Goal: Information Seeking & Learning: Learn about a topic

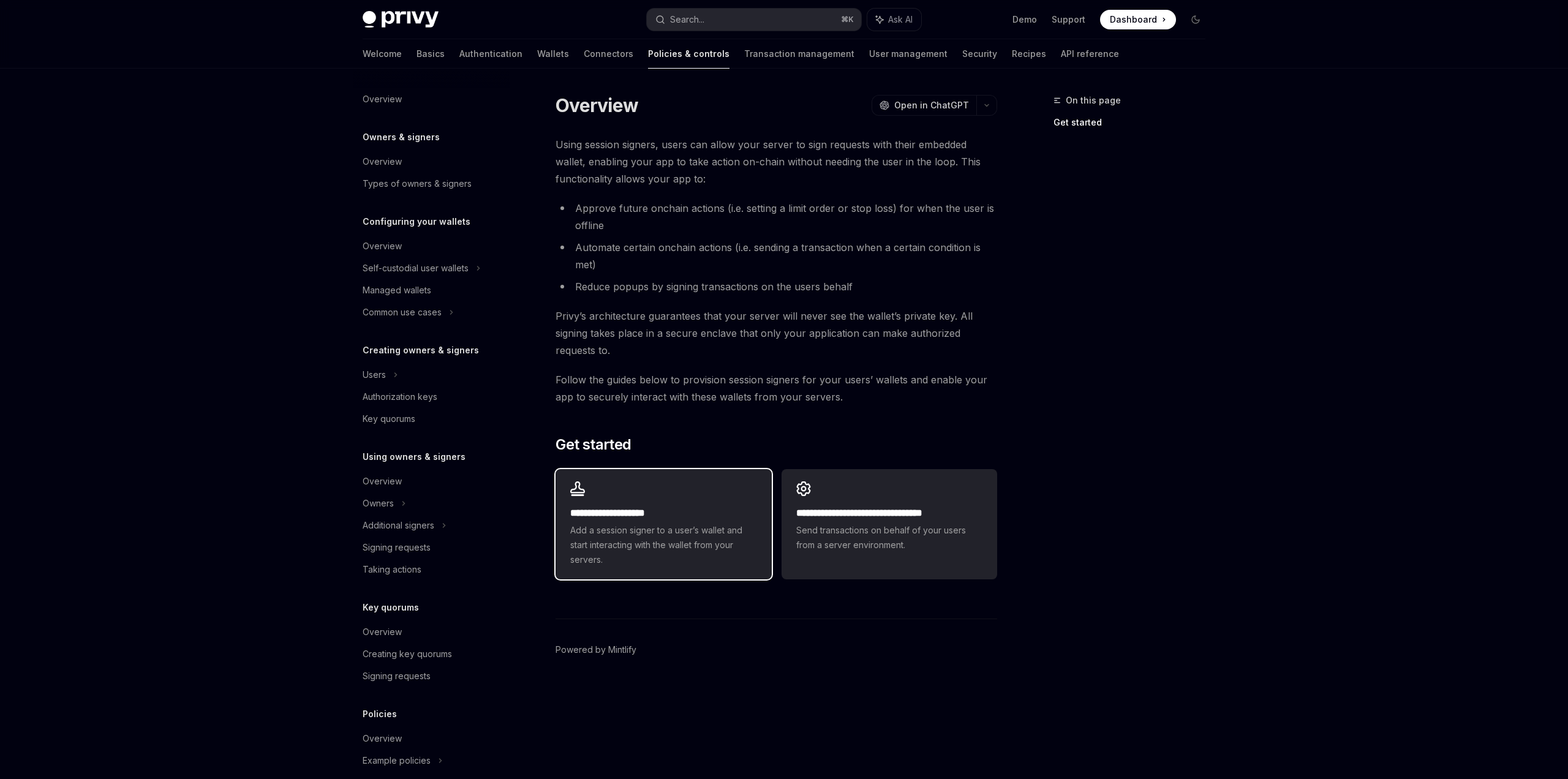
click at [591, 496] on div "**********" at bounding box center [663, 523] width 216 height 110
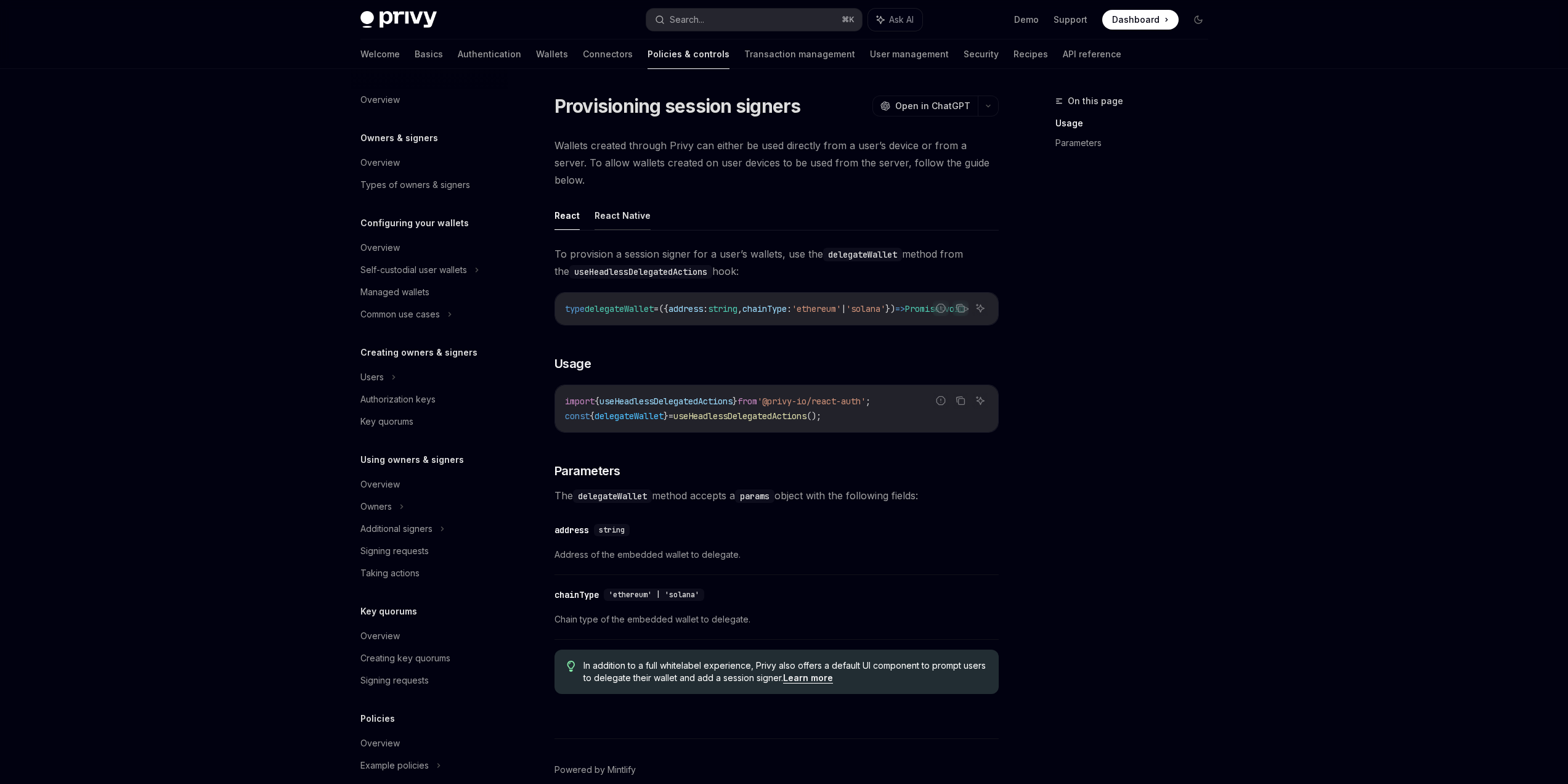
click at [618, 202] on button "React Native" at bounding box center [623, 214] width 56 height 29
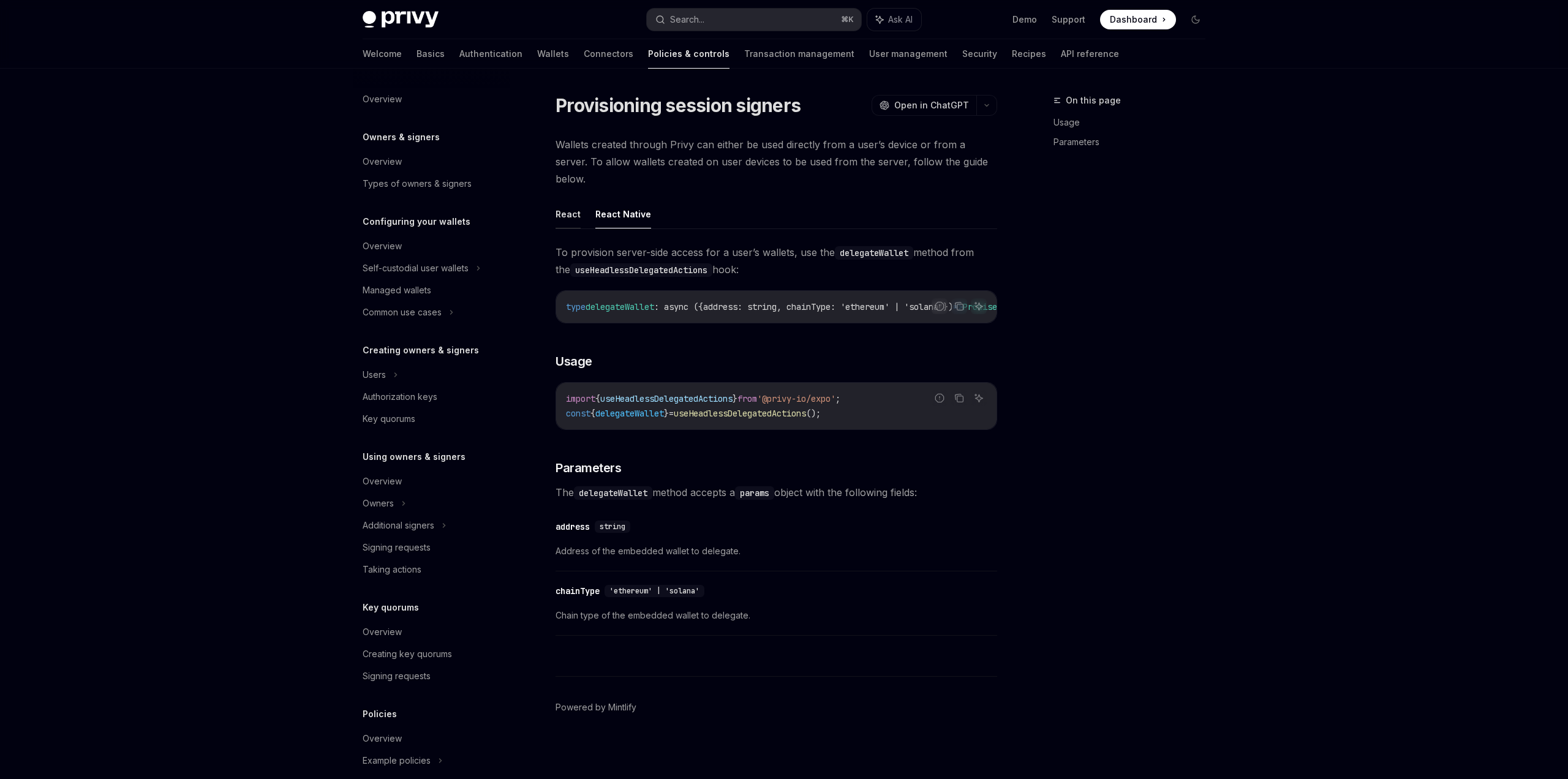
click at [561, 199] on button "React" at bounding box center [567, 213] width 25 height 29
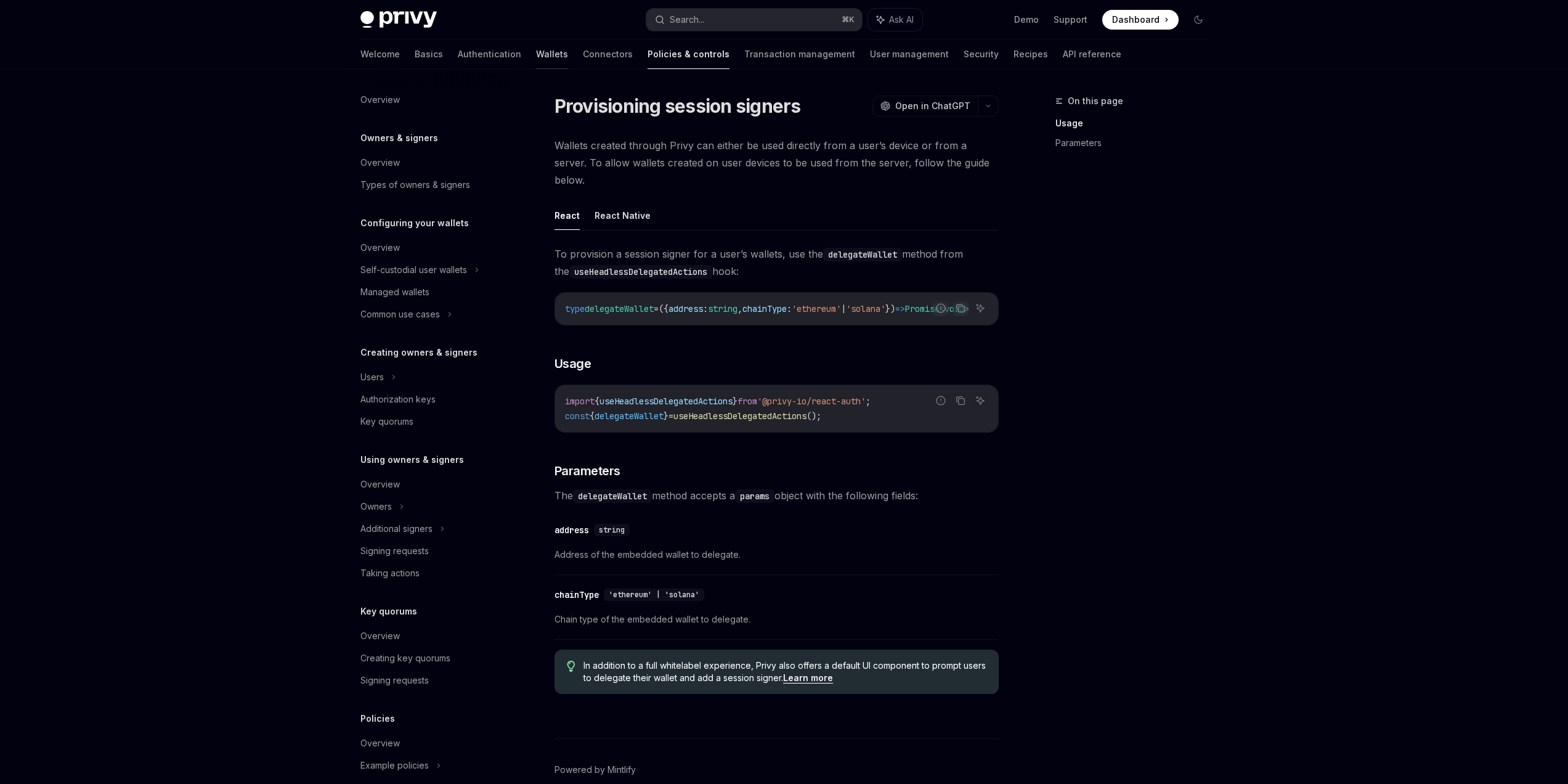
click at [536, 66] on link "Wallets" at bounding box center [552, 54] width 32 height 30
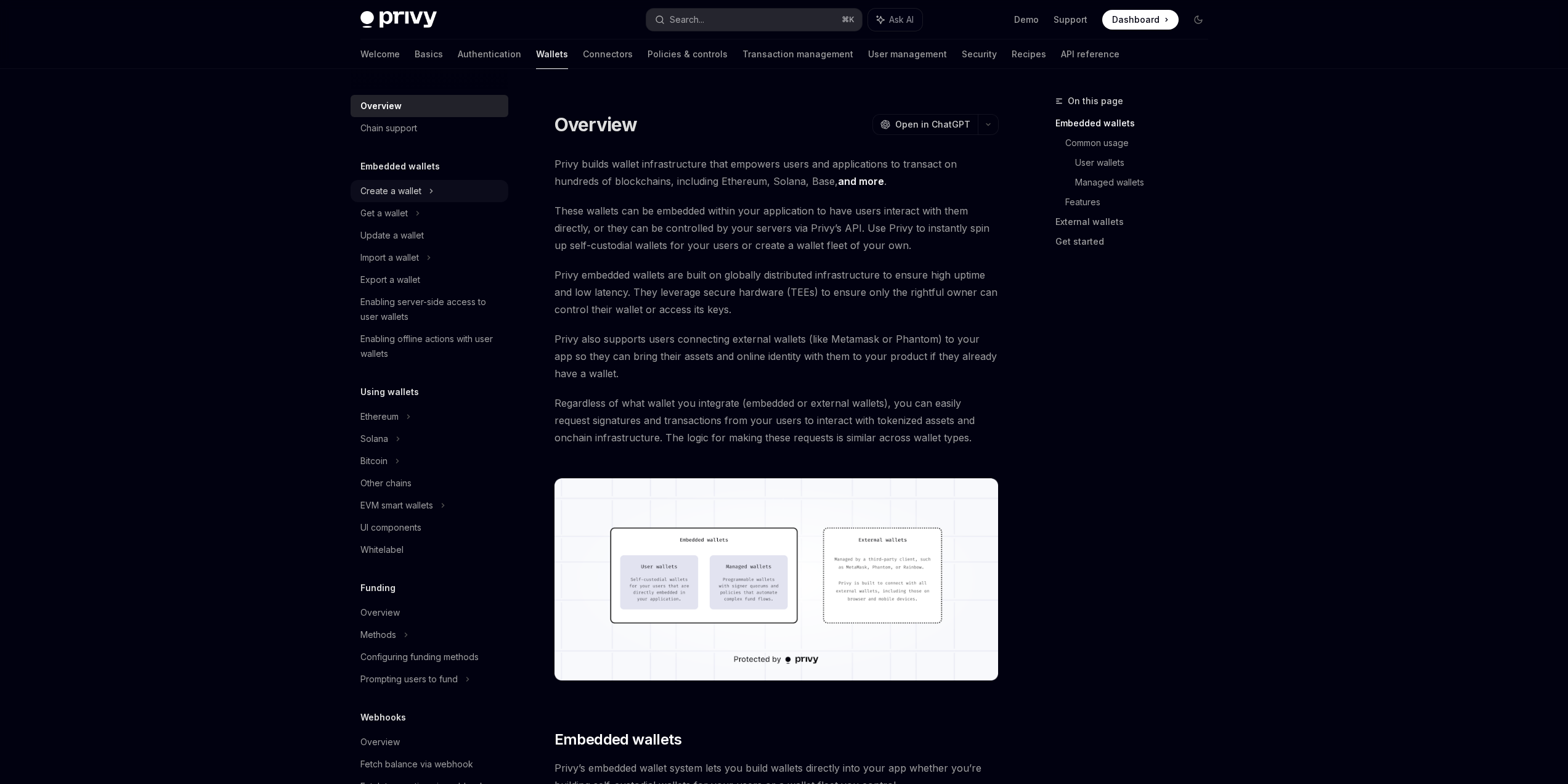
click at [444, 186] on div "Create a wallet" at bounding box center [429, 191] width 158 height 22
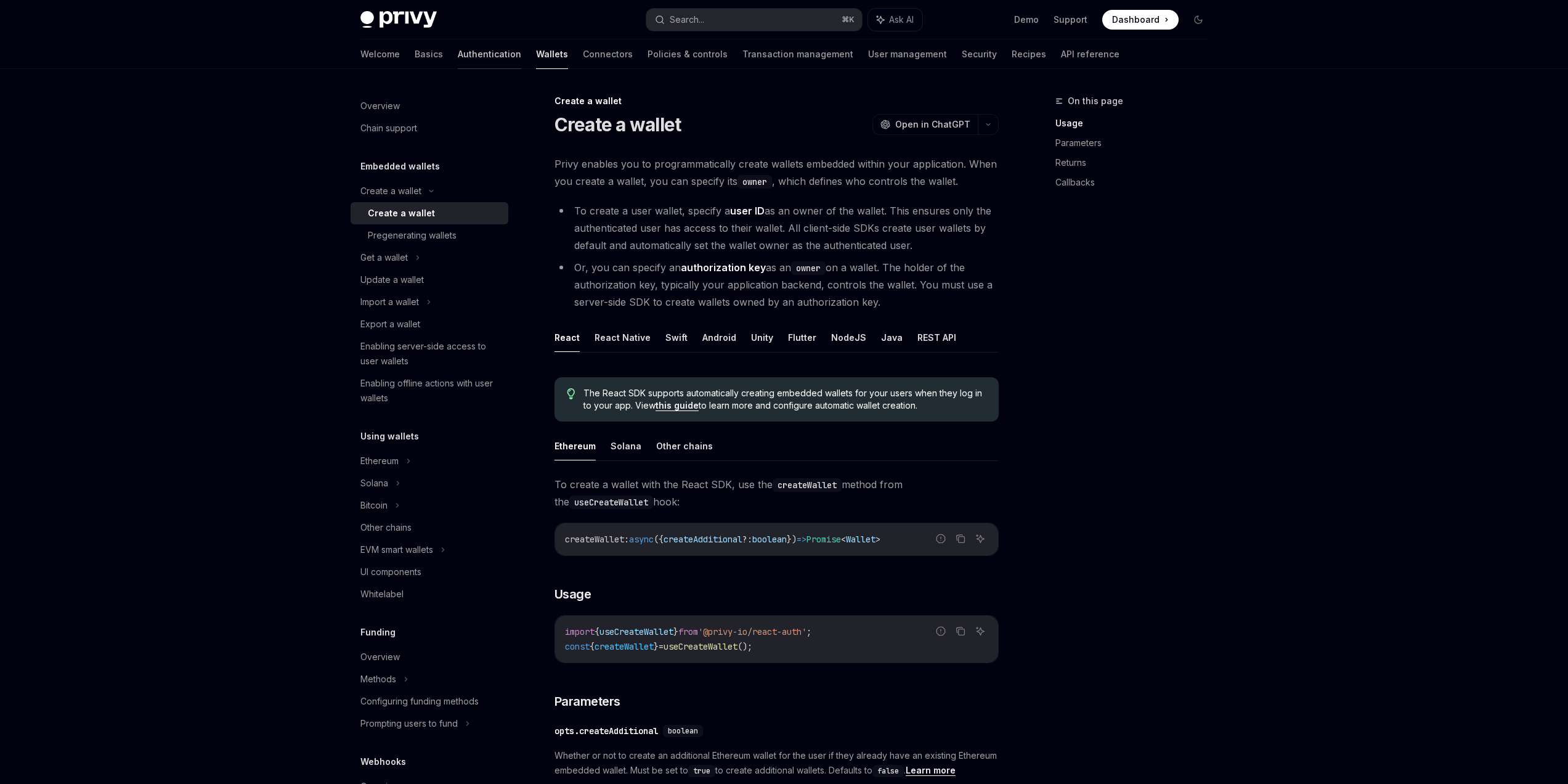
click at [458, 57] on link "Authentication" at bounding box center [489, 54] width 63 height 30
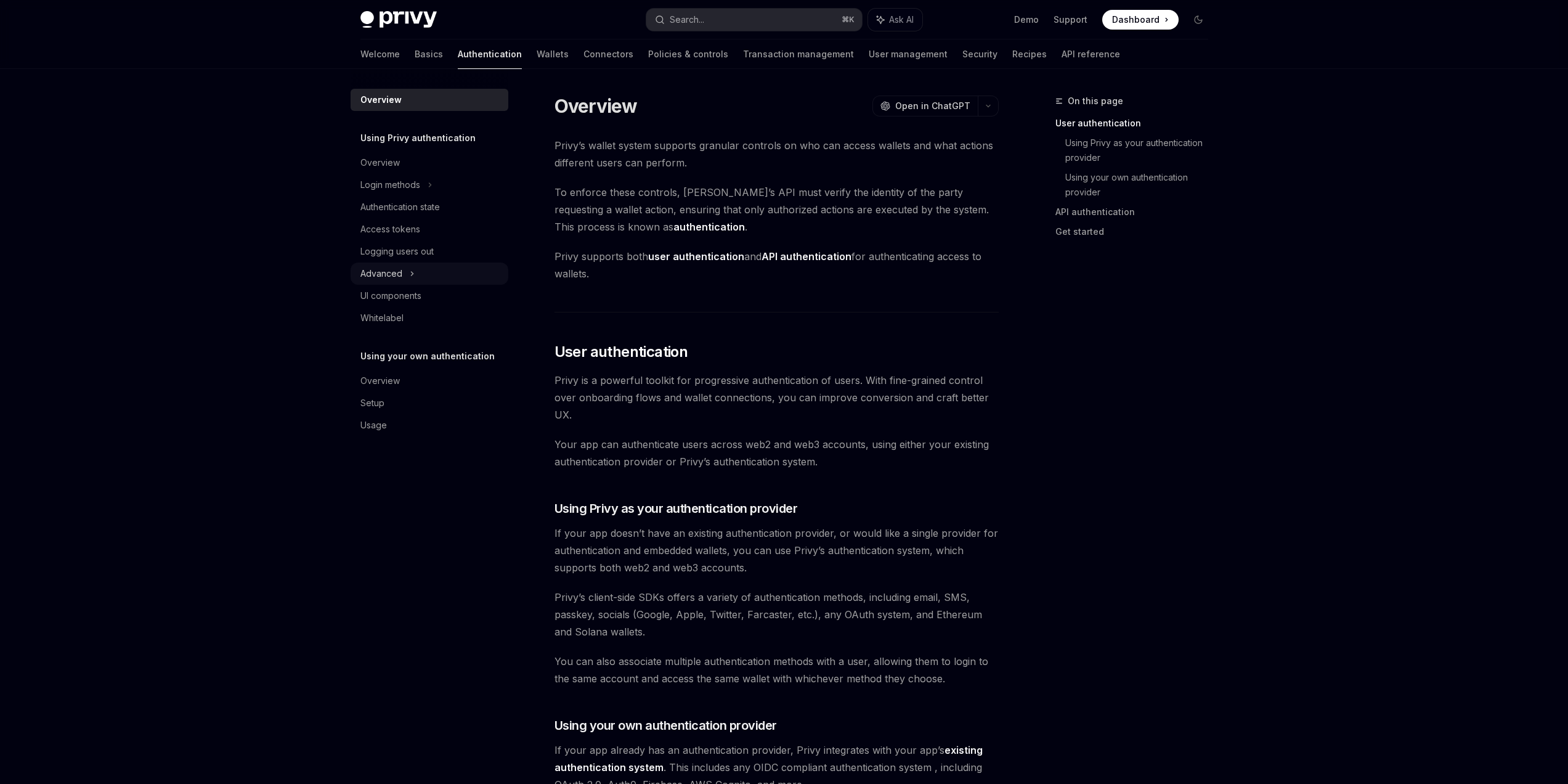
click at [417, 279] on div "Advanced" at bounding box center [429, 273] width 158 height 22
click at [420, 301] on div "MFA" at bounding box center [429, 296] width 158 height 22
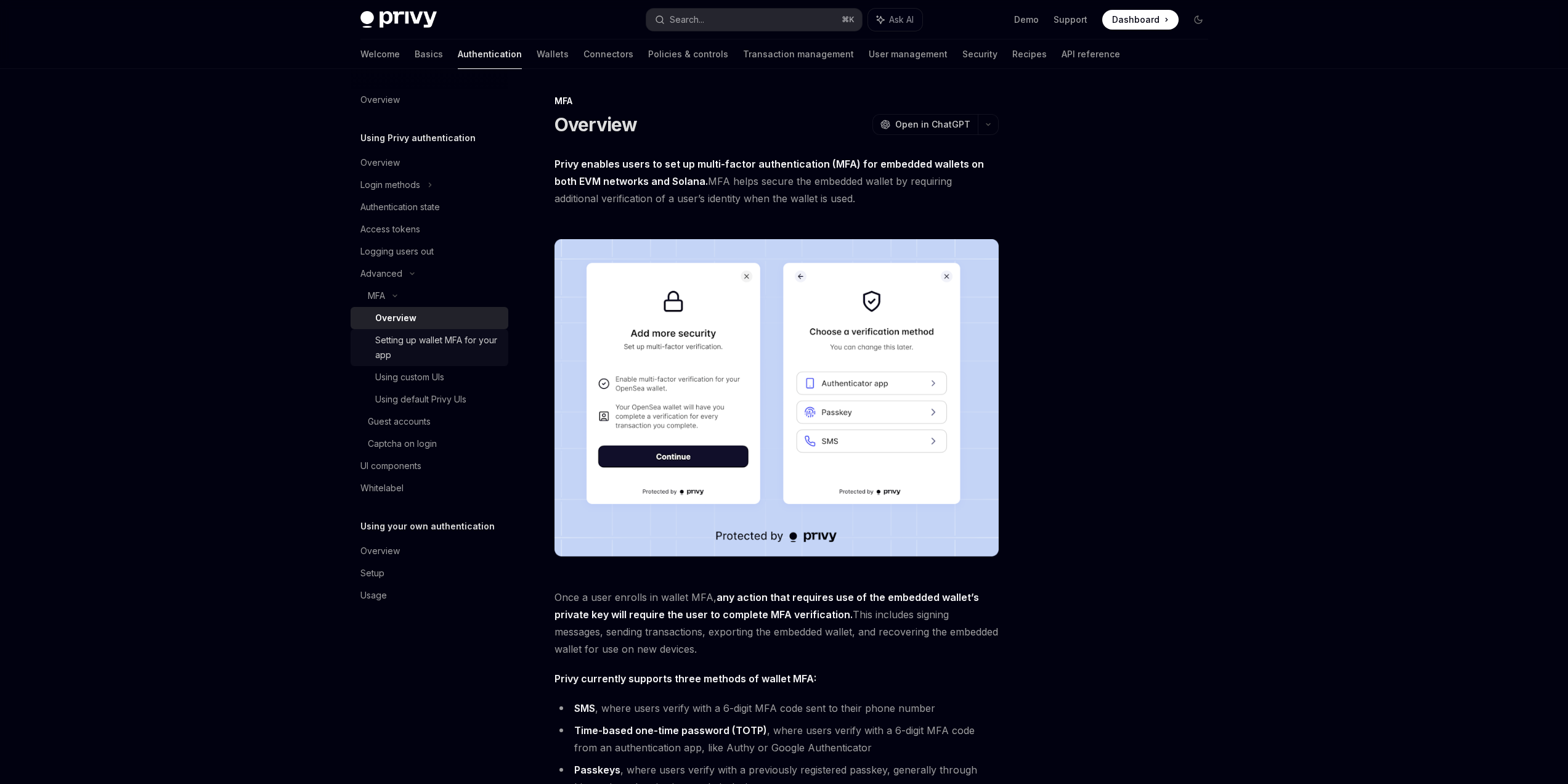
click at [429, 337] on div "Setting up wallet MFA for your app" at bounding box center [437, 348] width 126 height 30
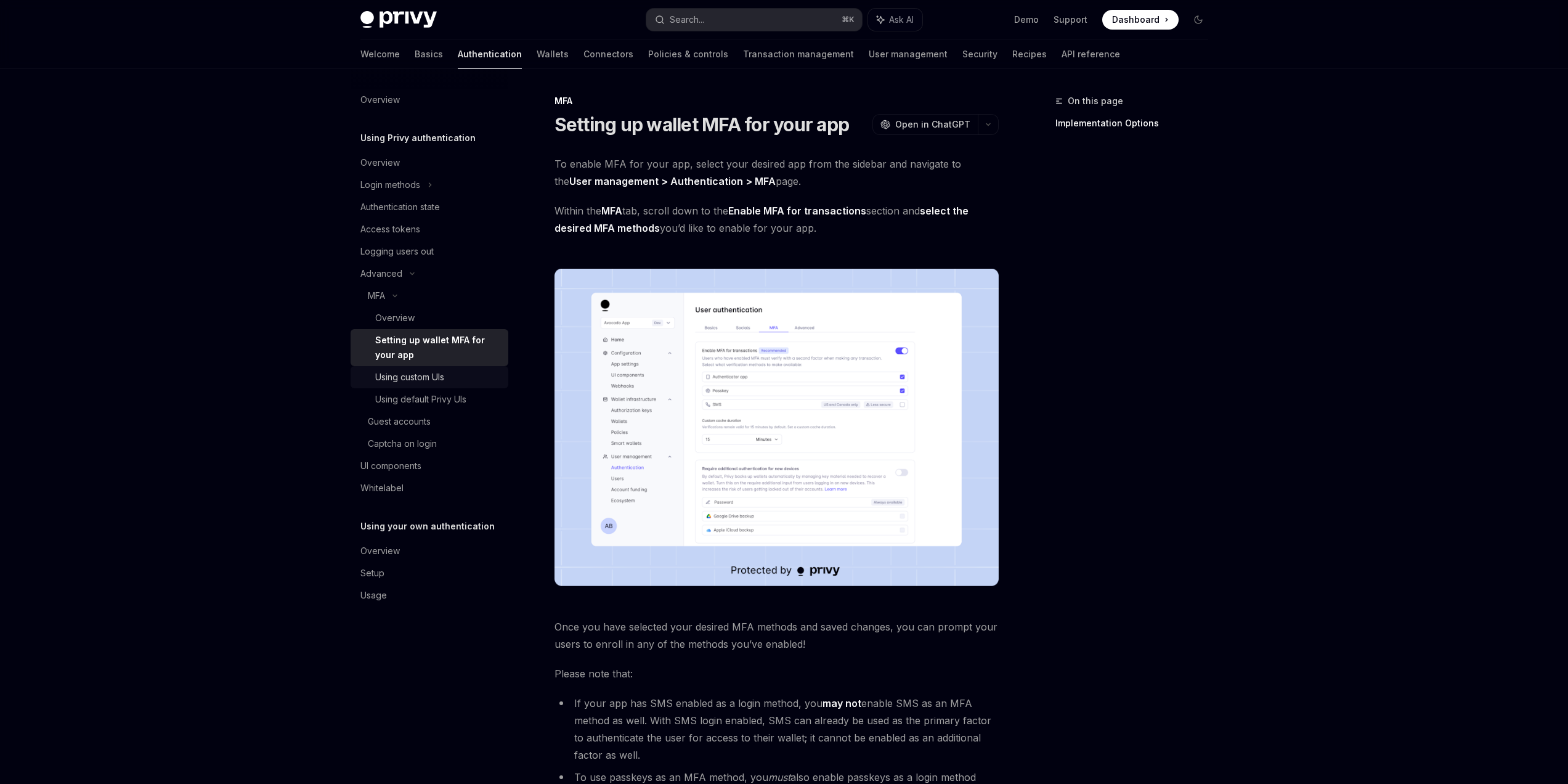
click at [435, 377] on div "Using custom UIs" at bounding box center [409, 377] width 69 height 15
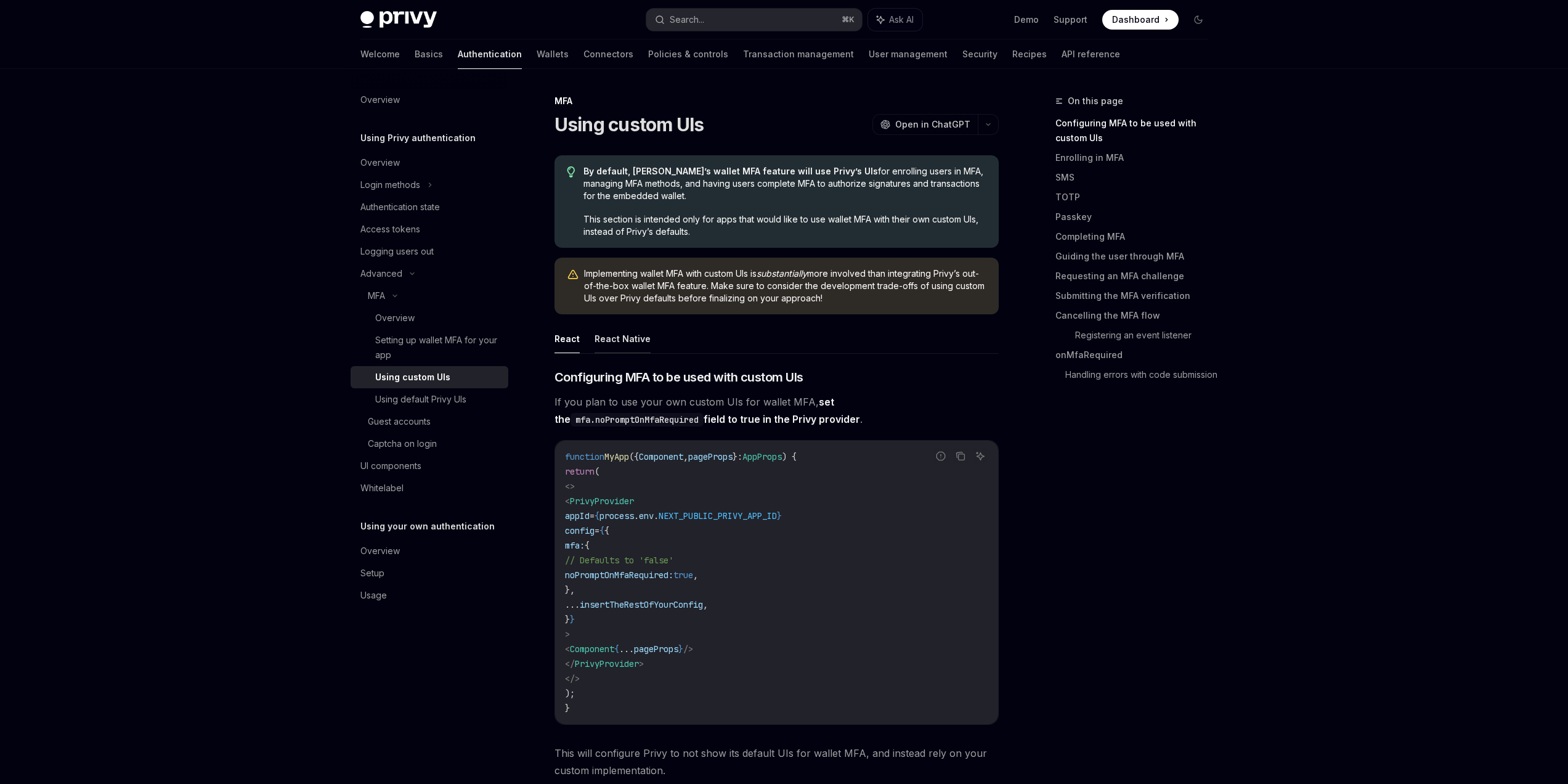
click at [629, 337] on button "React Native" at bounding box center [623, 338] width 56 height 29
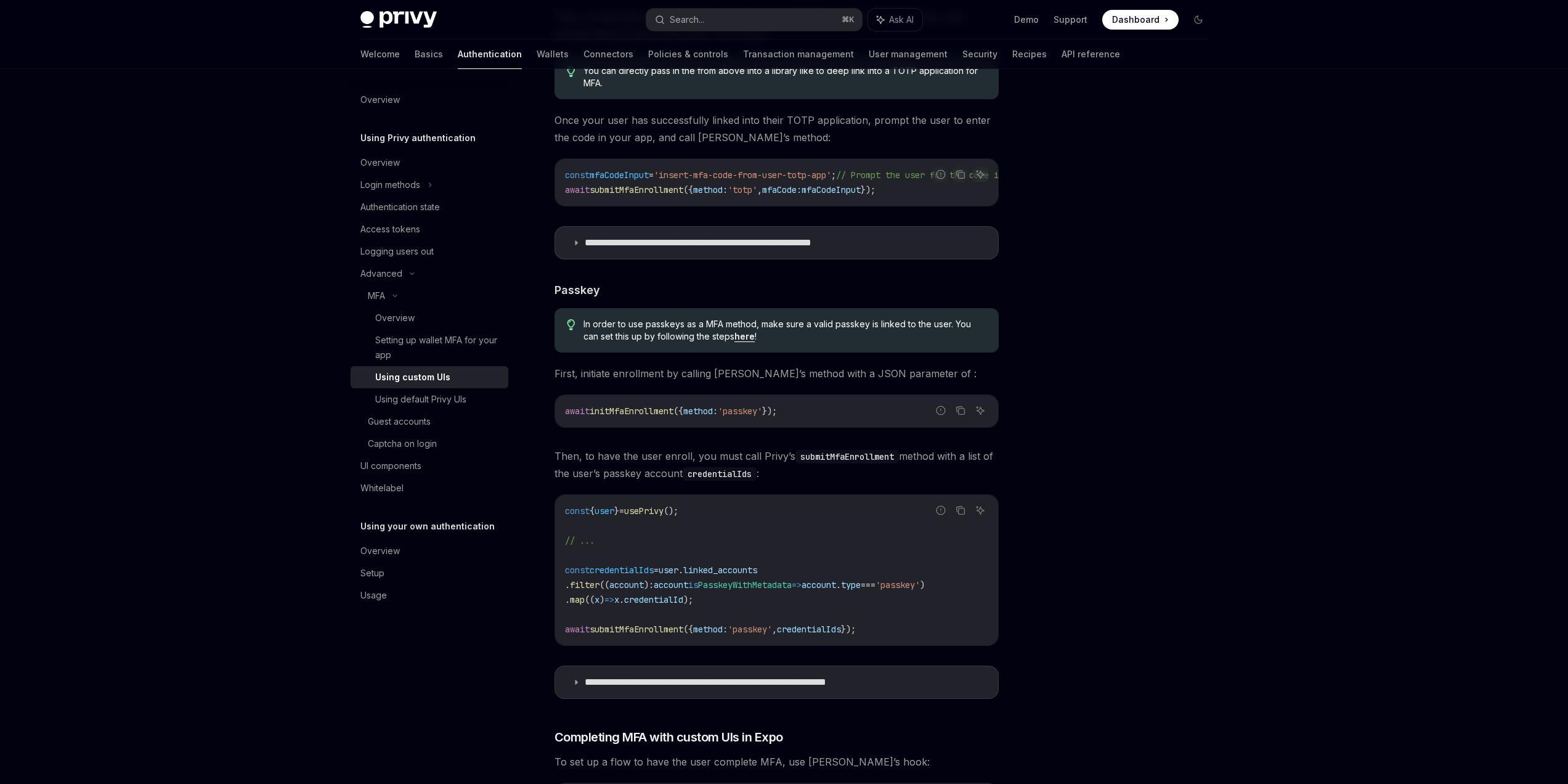
scroll to position [1267, 0]
click at [537, 61] on link "Wallets" at bounding box center [553, 54] width 32 height 30
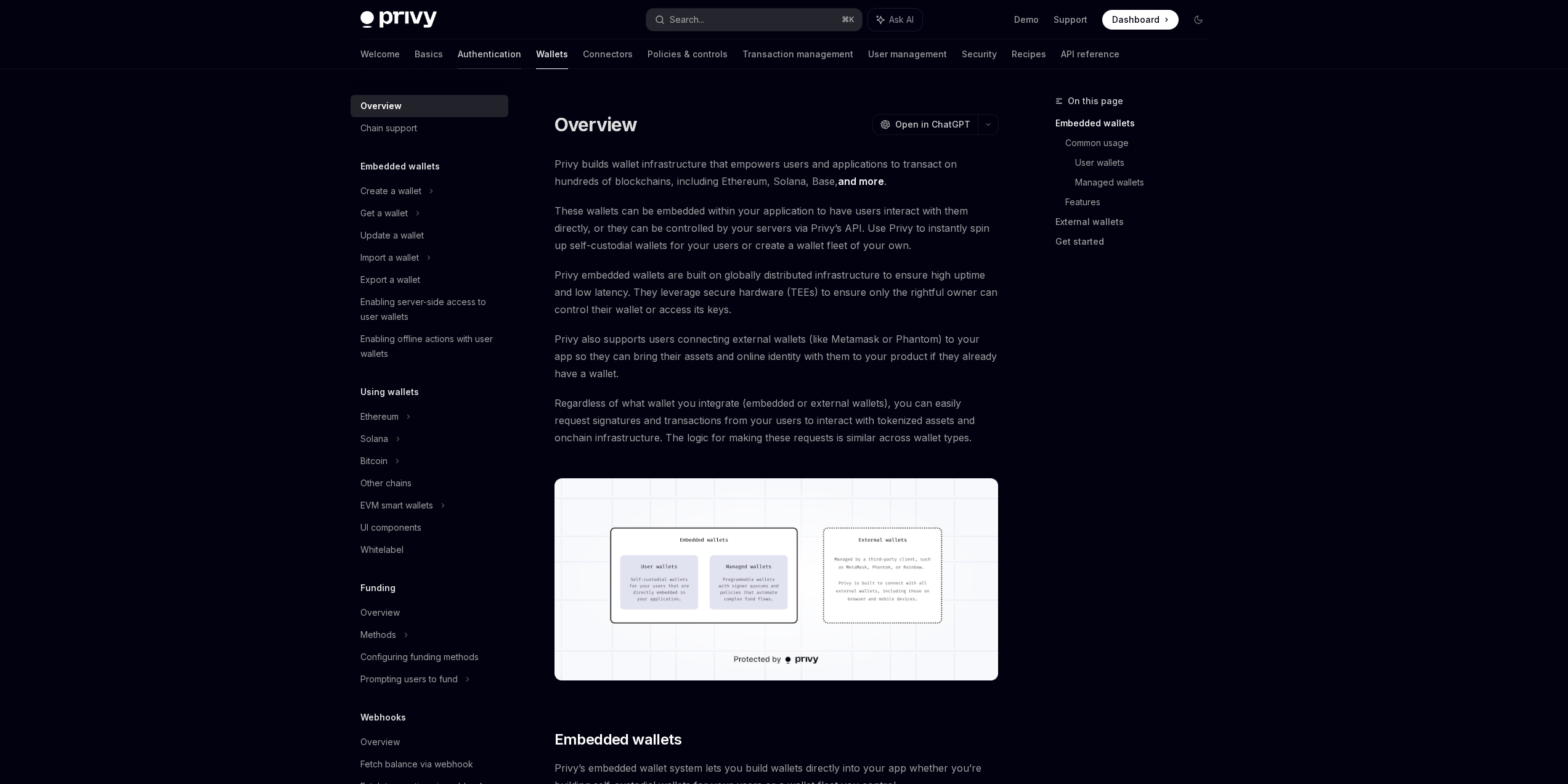
click at [458, 53] on link "Authentication" at bounding box center [489, 54] width 63 height 30
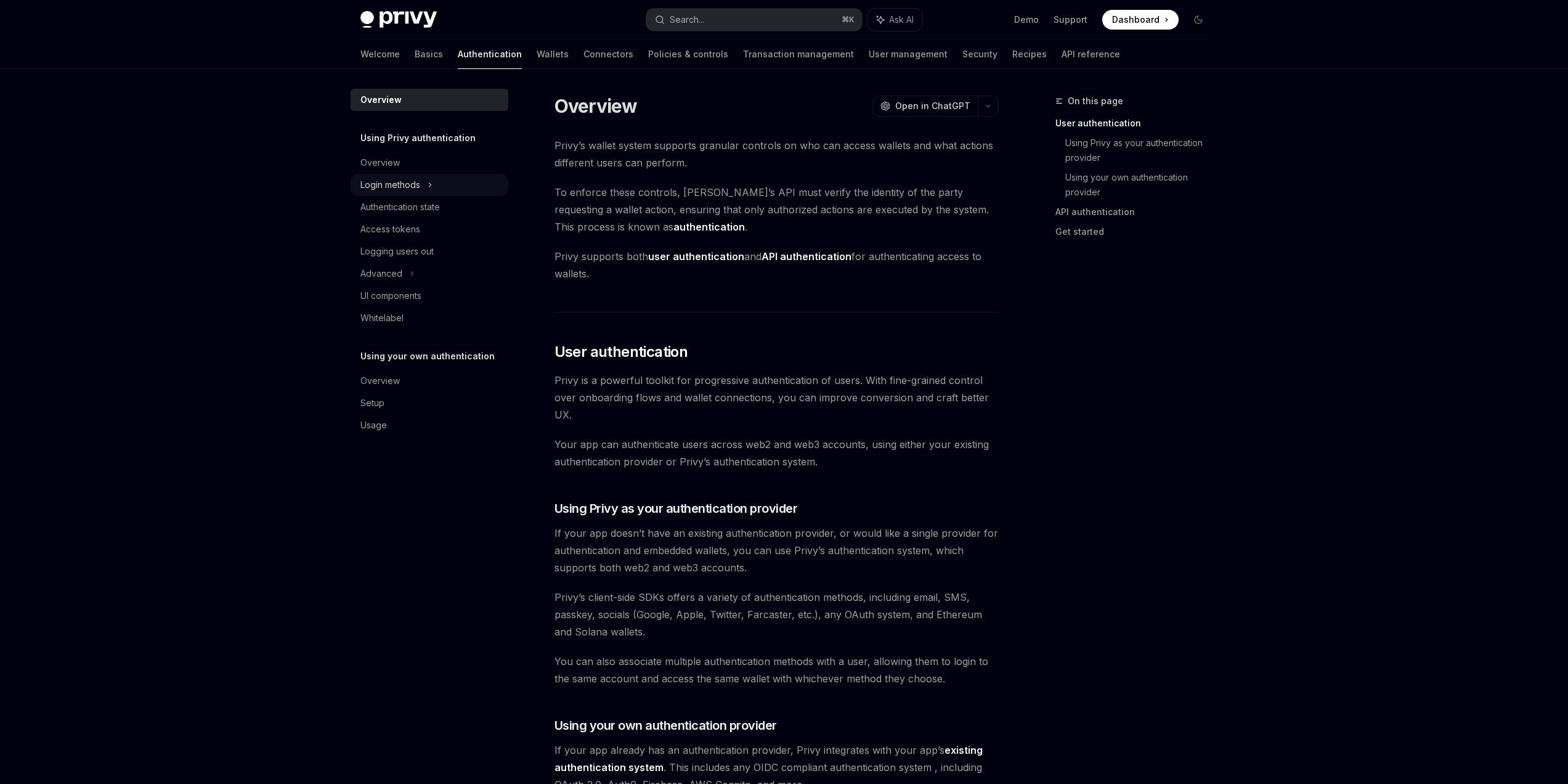
click at [413, 188] on div "Login methods" at bounding box center [391, 185] width 60 height 15
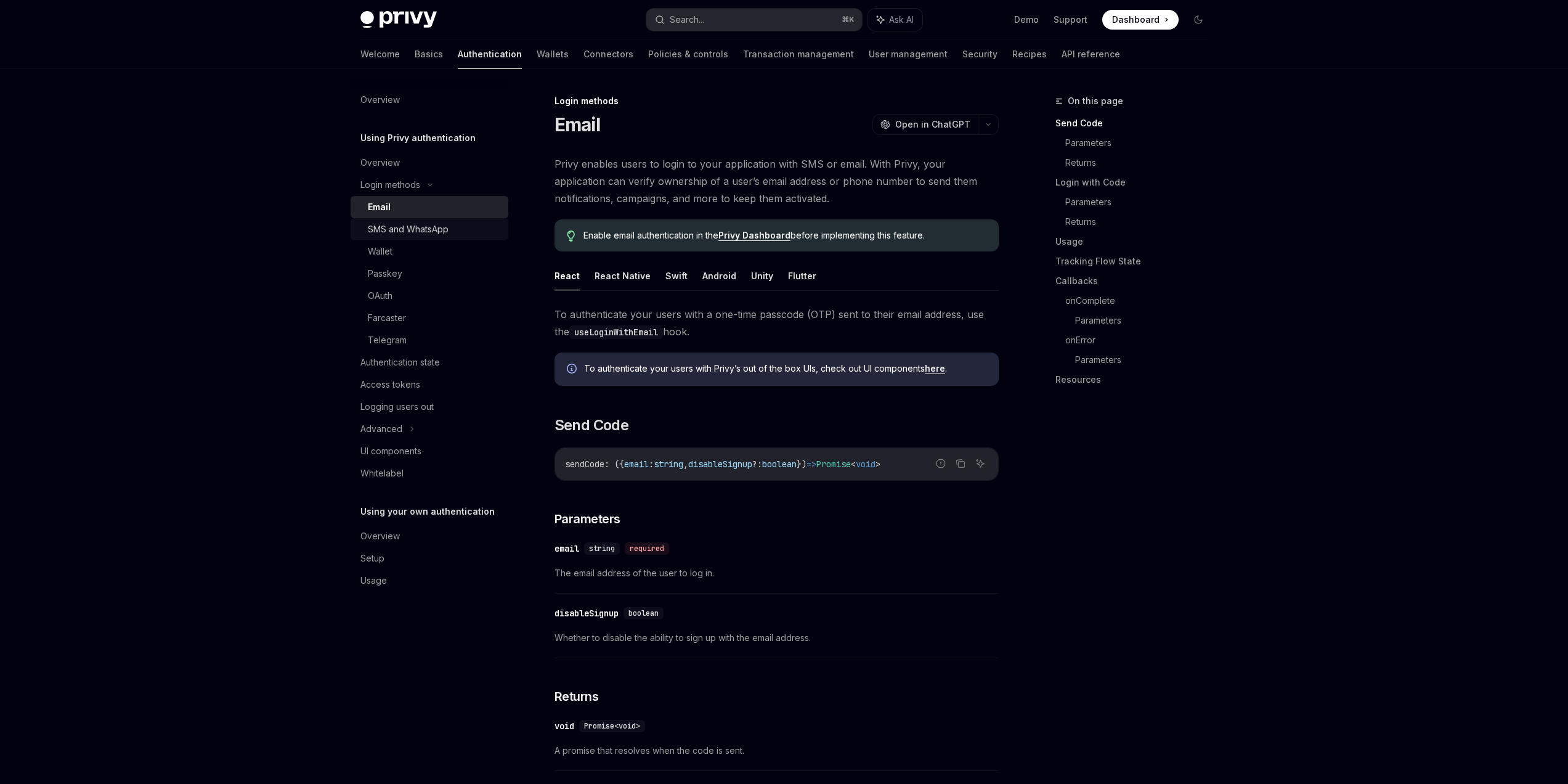
click at [407, 231] on div "SMS and WhatsApp" at bounding box center [407, 229] width 81 height 15
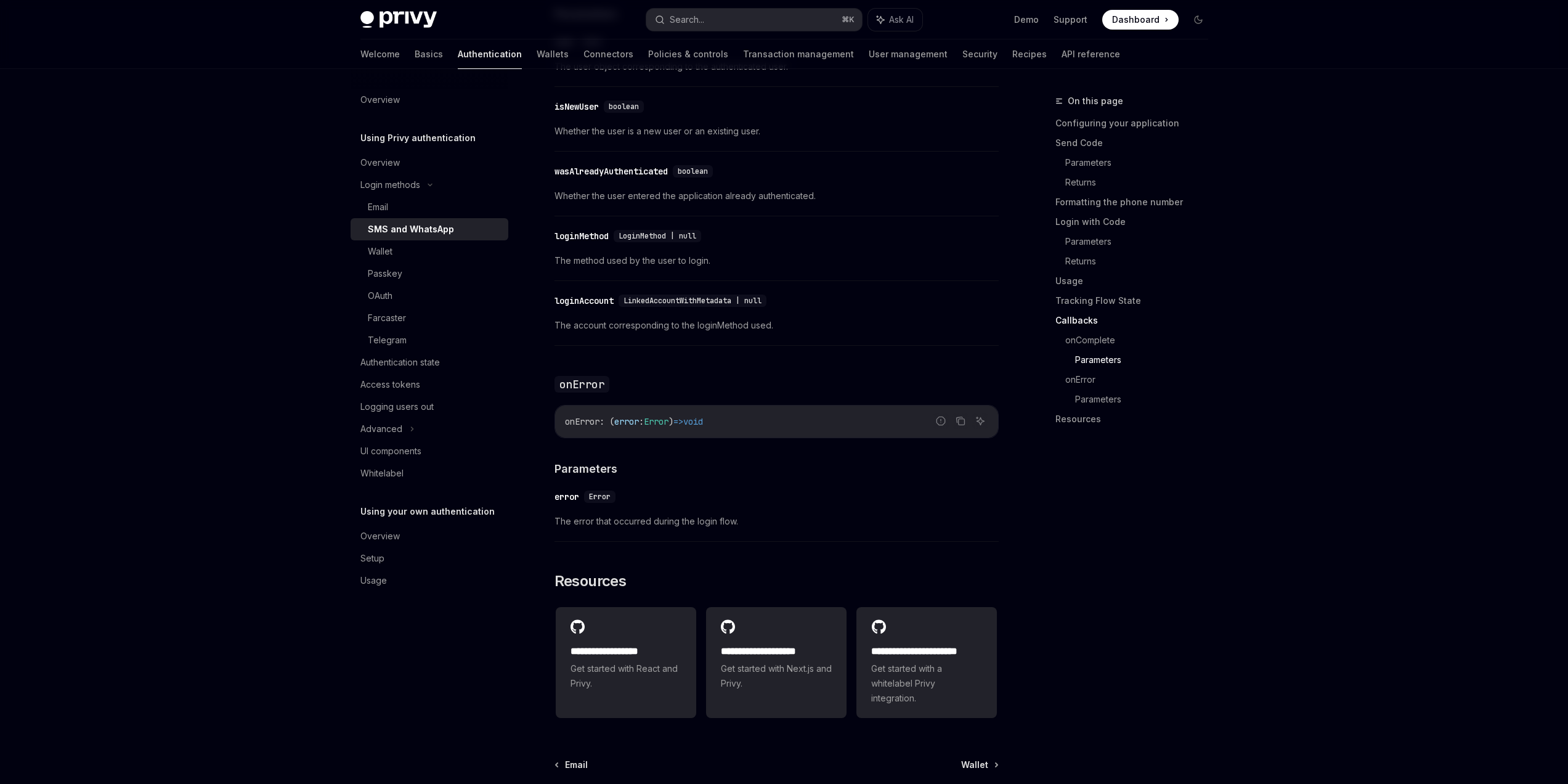
scroll to position [2812, 0]
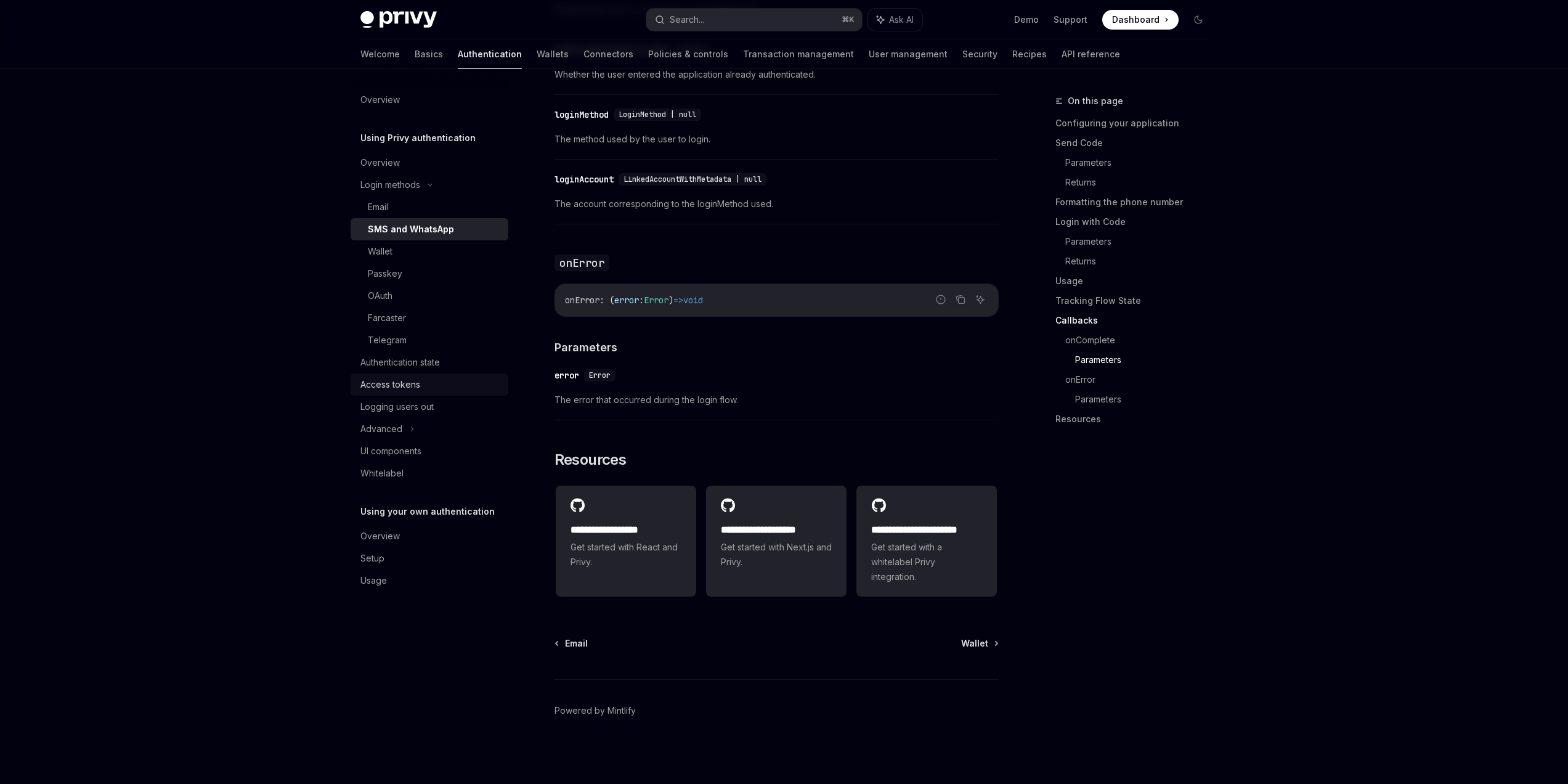
click at [465, 381] on div "Access tokens" at bounding box center [431, 384] width 141 height 15
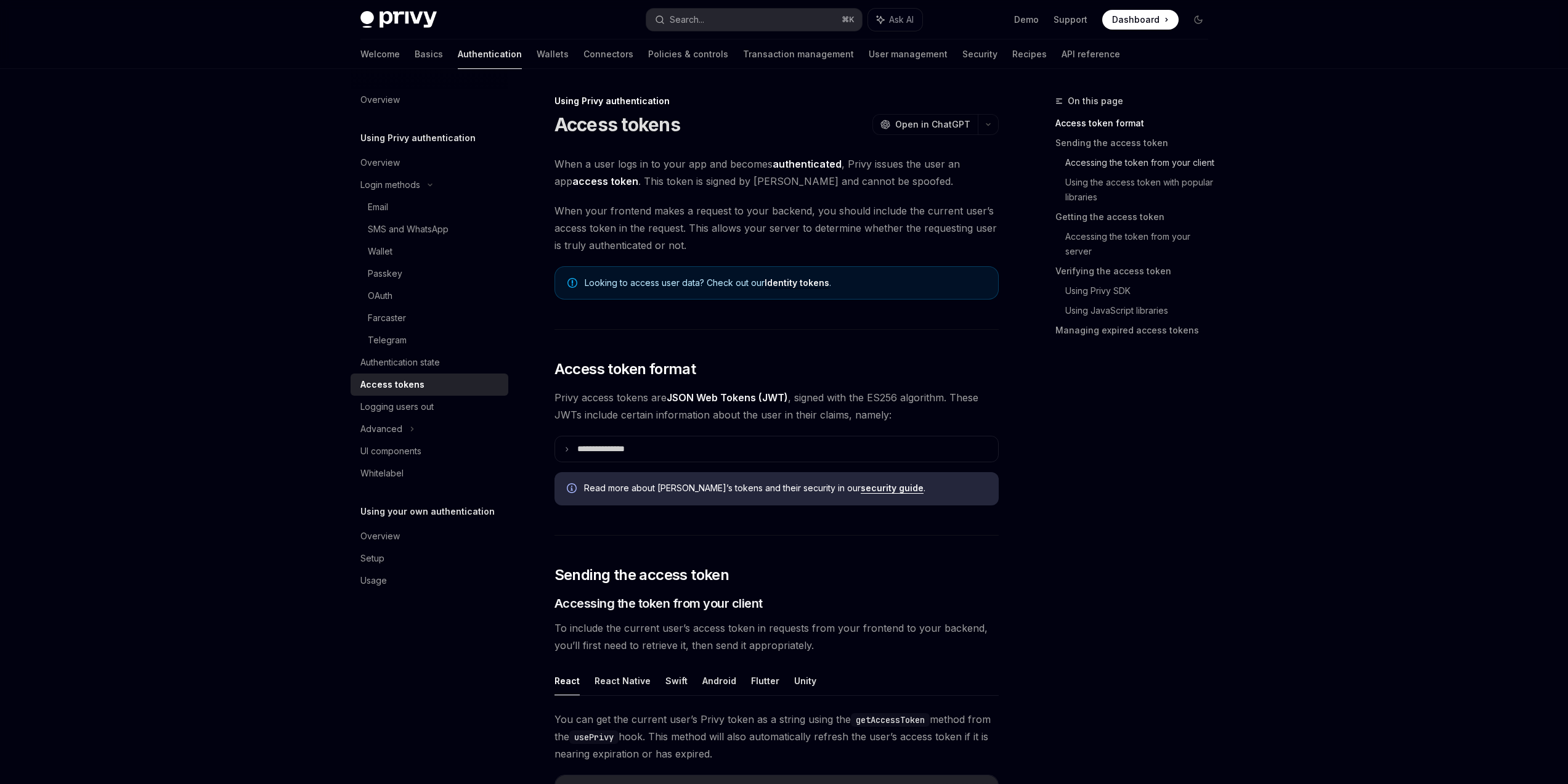
click at [1120, 158] on link "Accessing the token from your client" at bounding box center [1141, 162] width 153 height 20
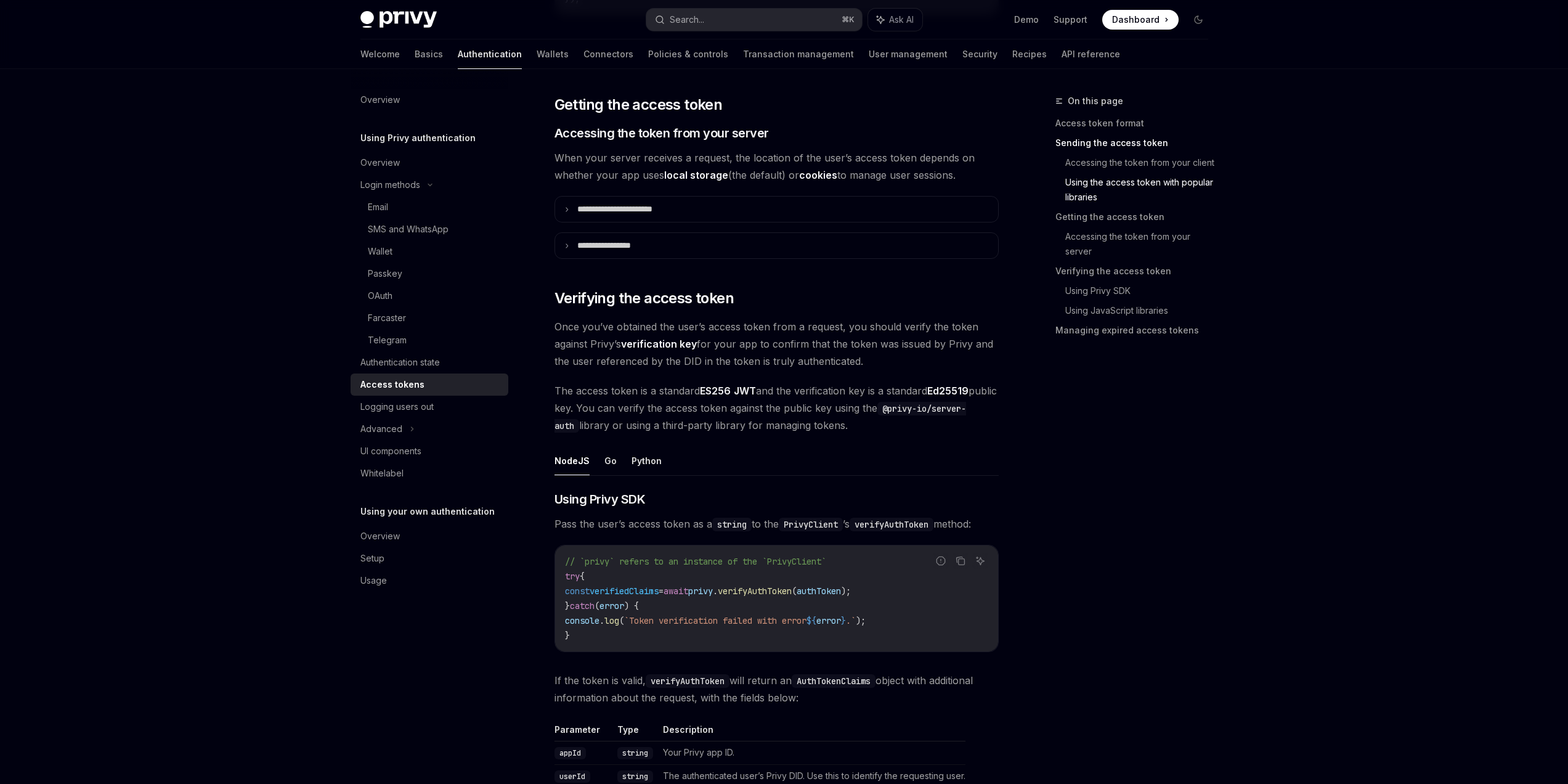
scroll to position [1602, 0]
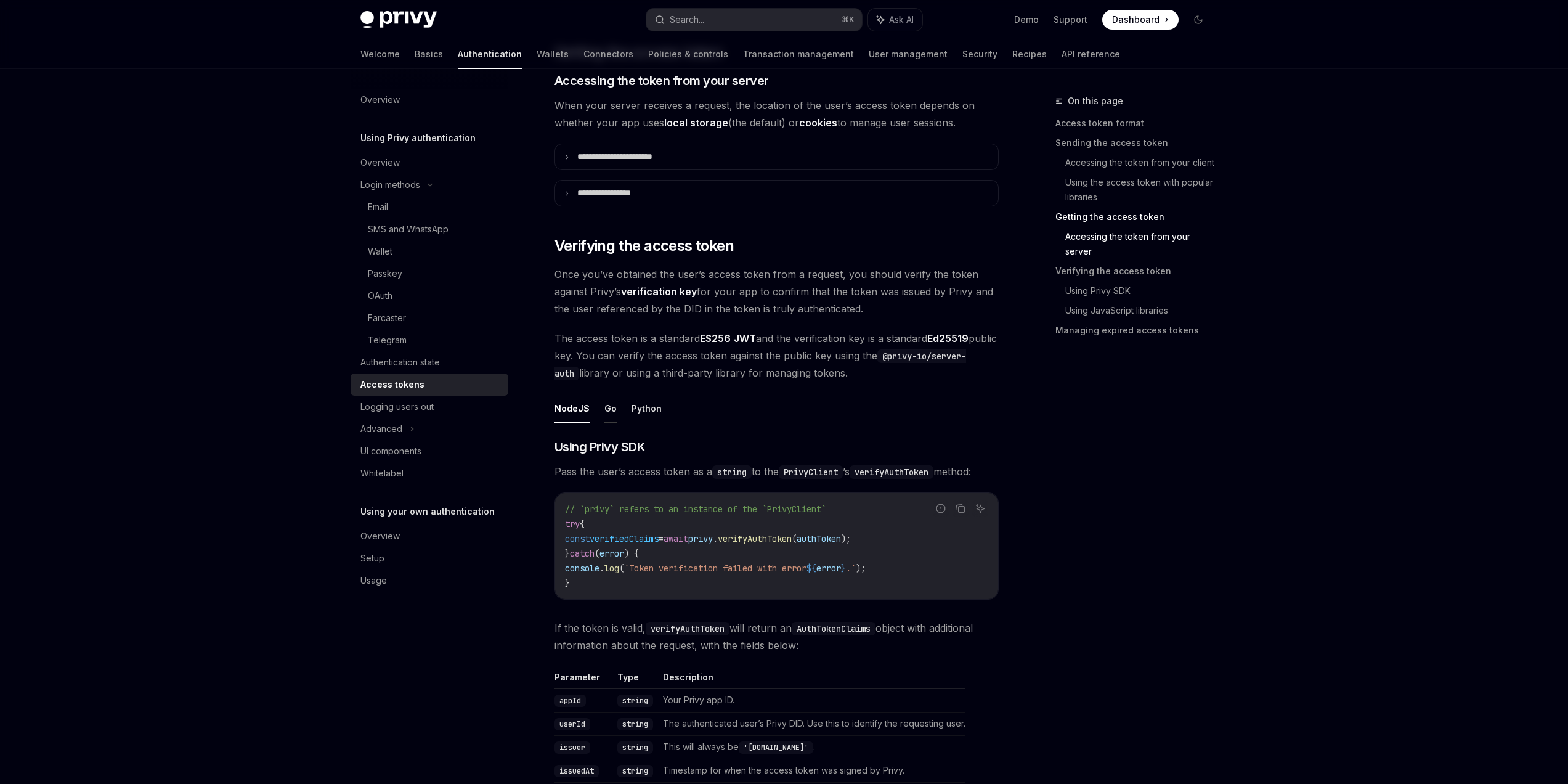
click at [612, 409] on button "Go" at bounding box center [610, 407] width 12 height 29
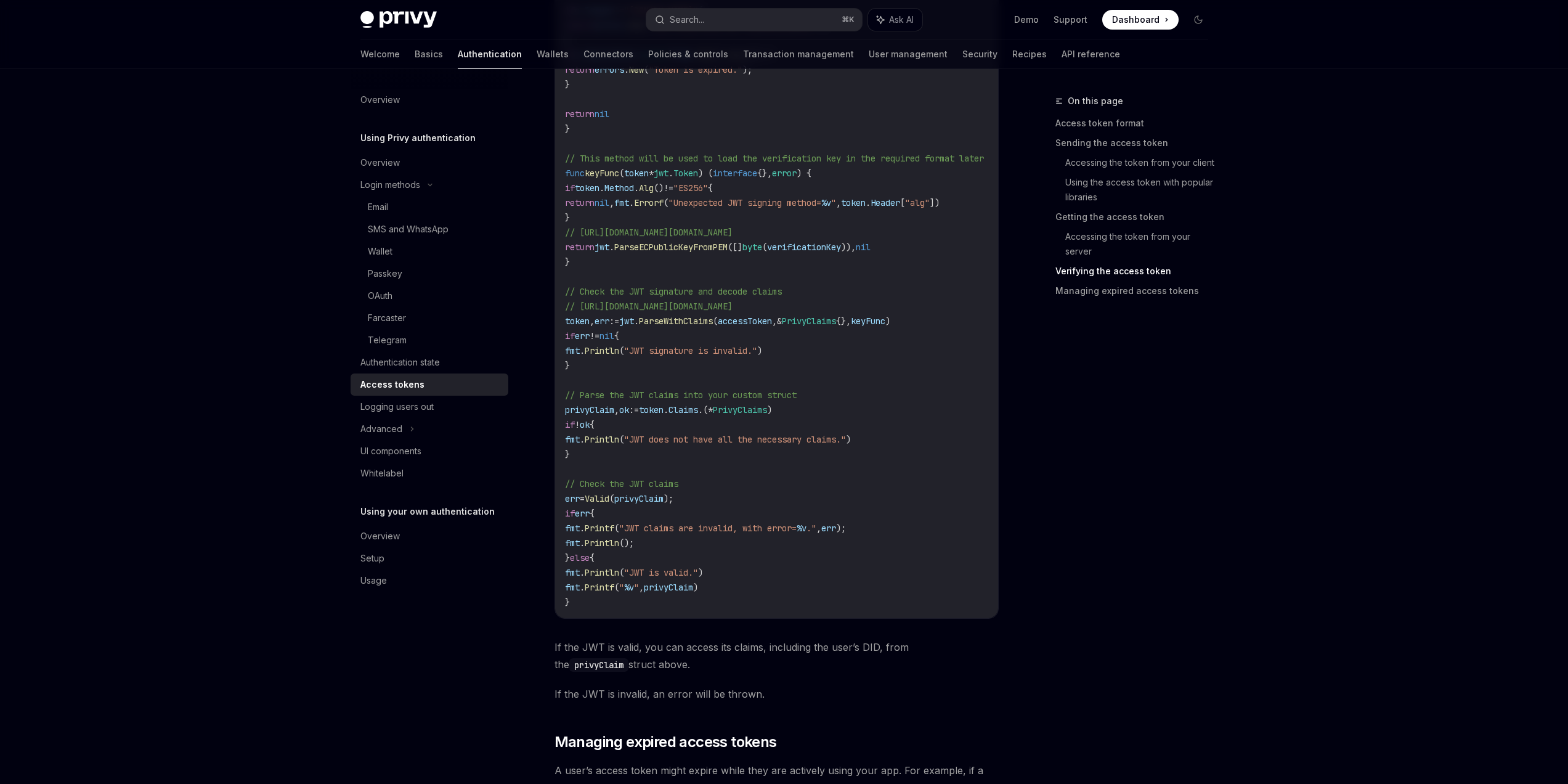
scroll to position [2496, 0]
click at [447, 431] on div "Advanced" at bounding box center [429, 429] width 158 height 22
click at [425, 451] on div "MFA" at bounding box center [429, 451] width 158 height 22
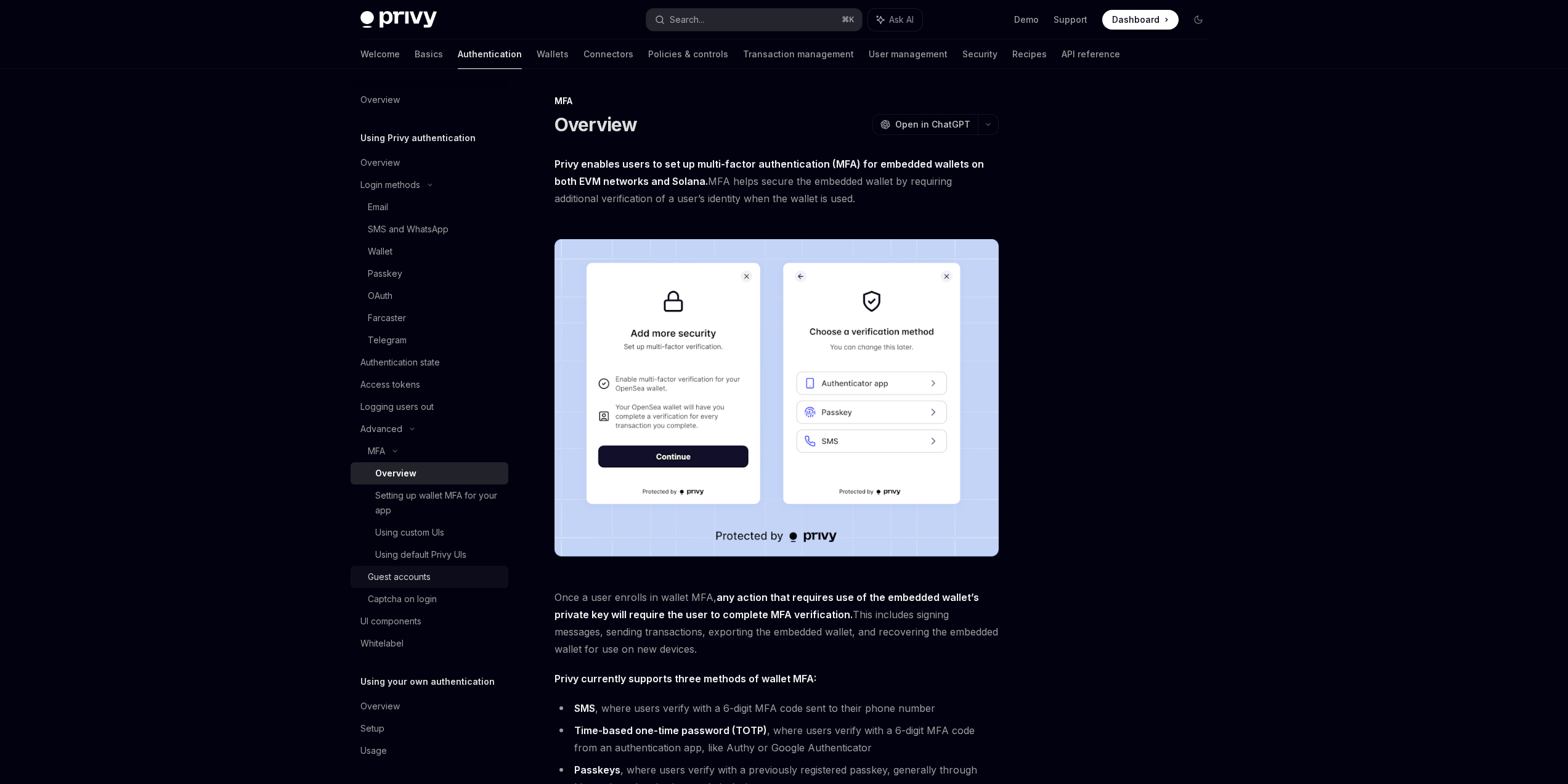
click at [442, 576] on div "Guest accounts" at bounding box center [433, 577] width 133 height 15
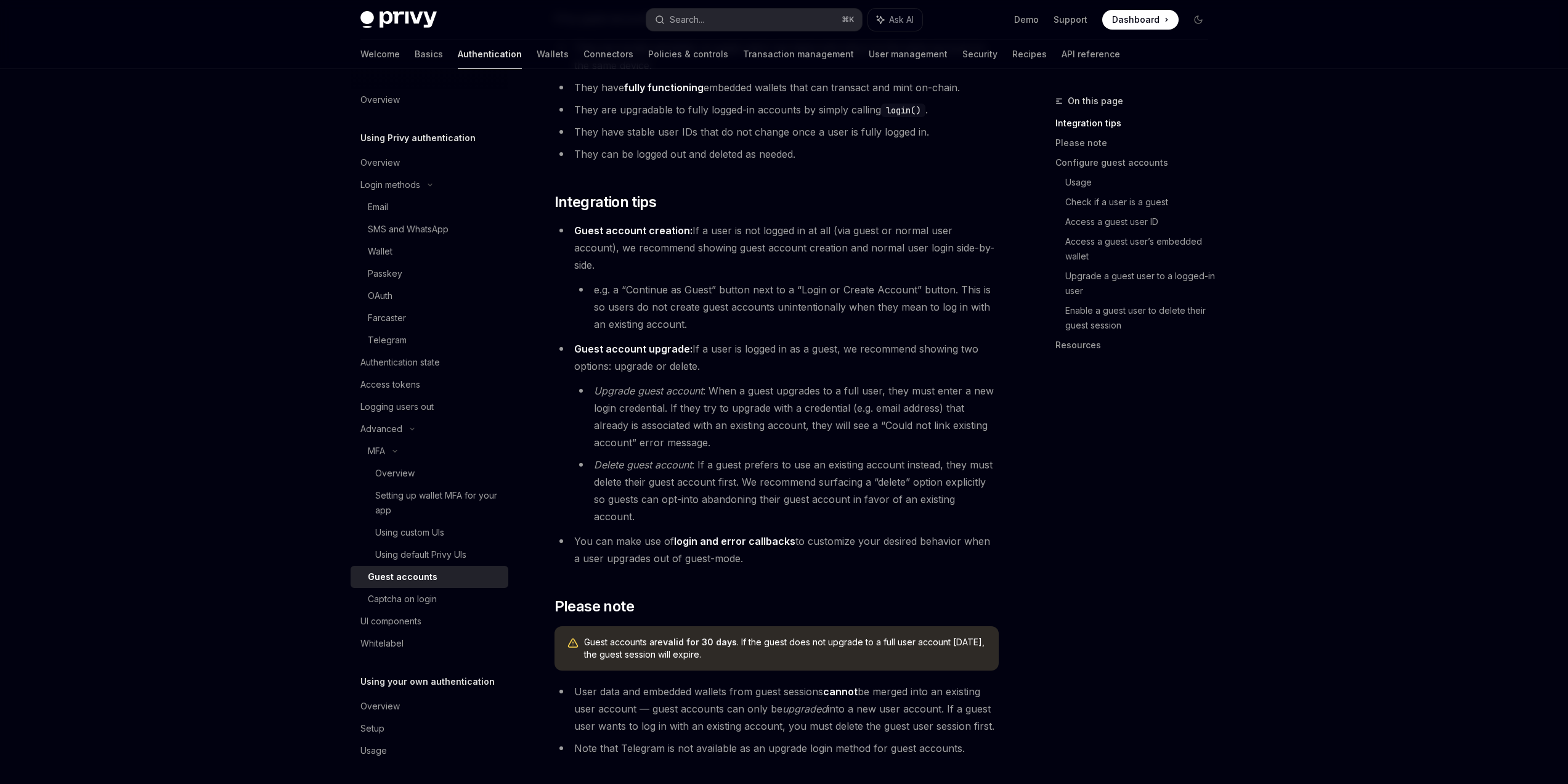
scroll to position [364, 0]
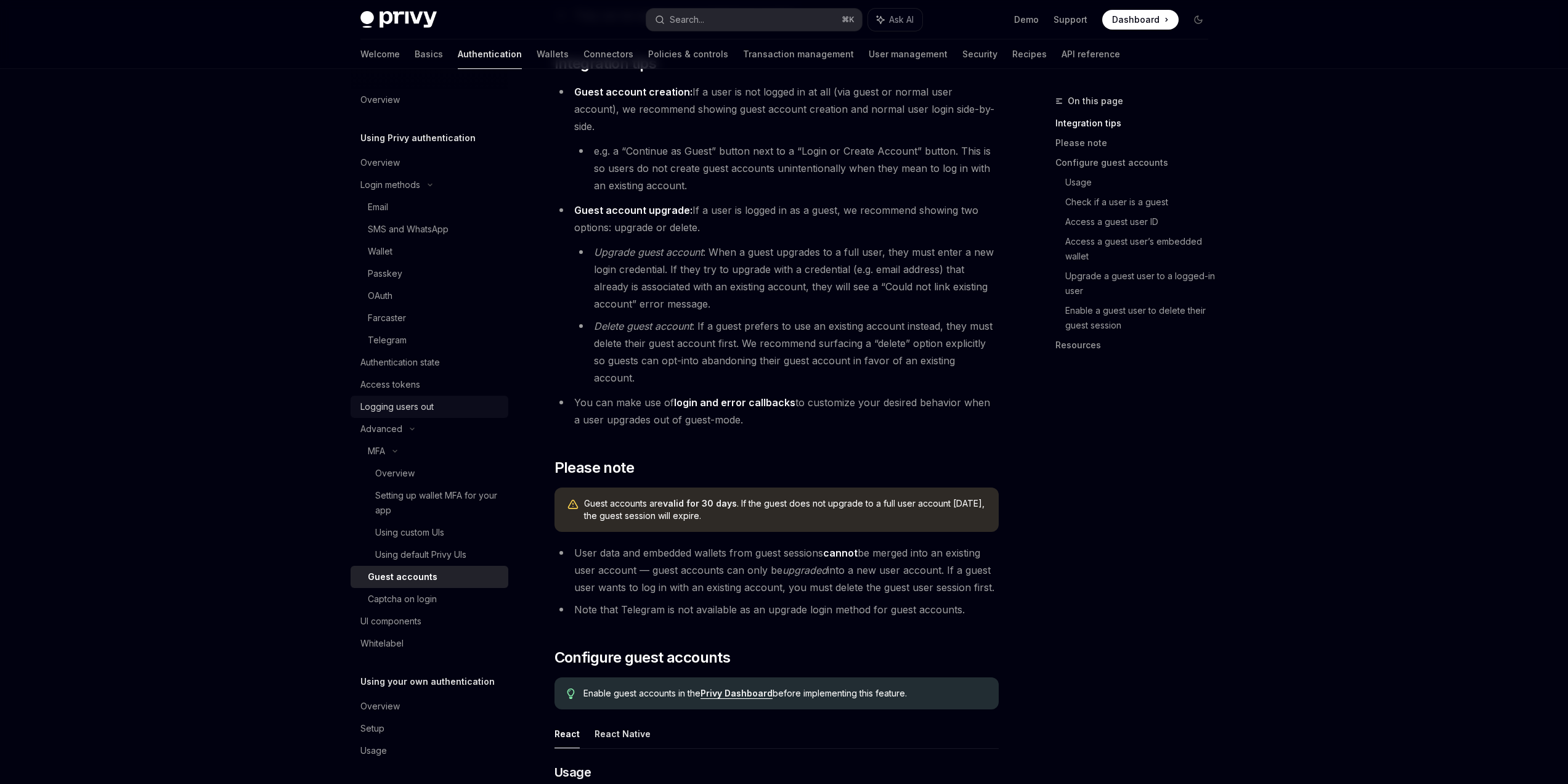
click at [402, 405] on div "Logging users out" at bounding box center [397, 406] width 74 height 15
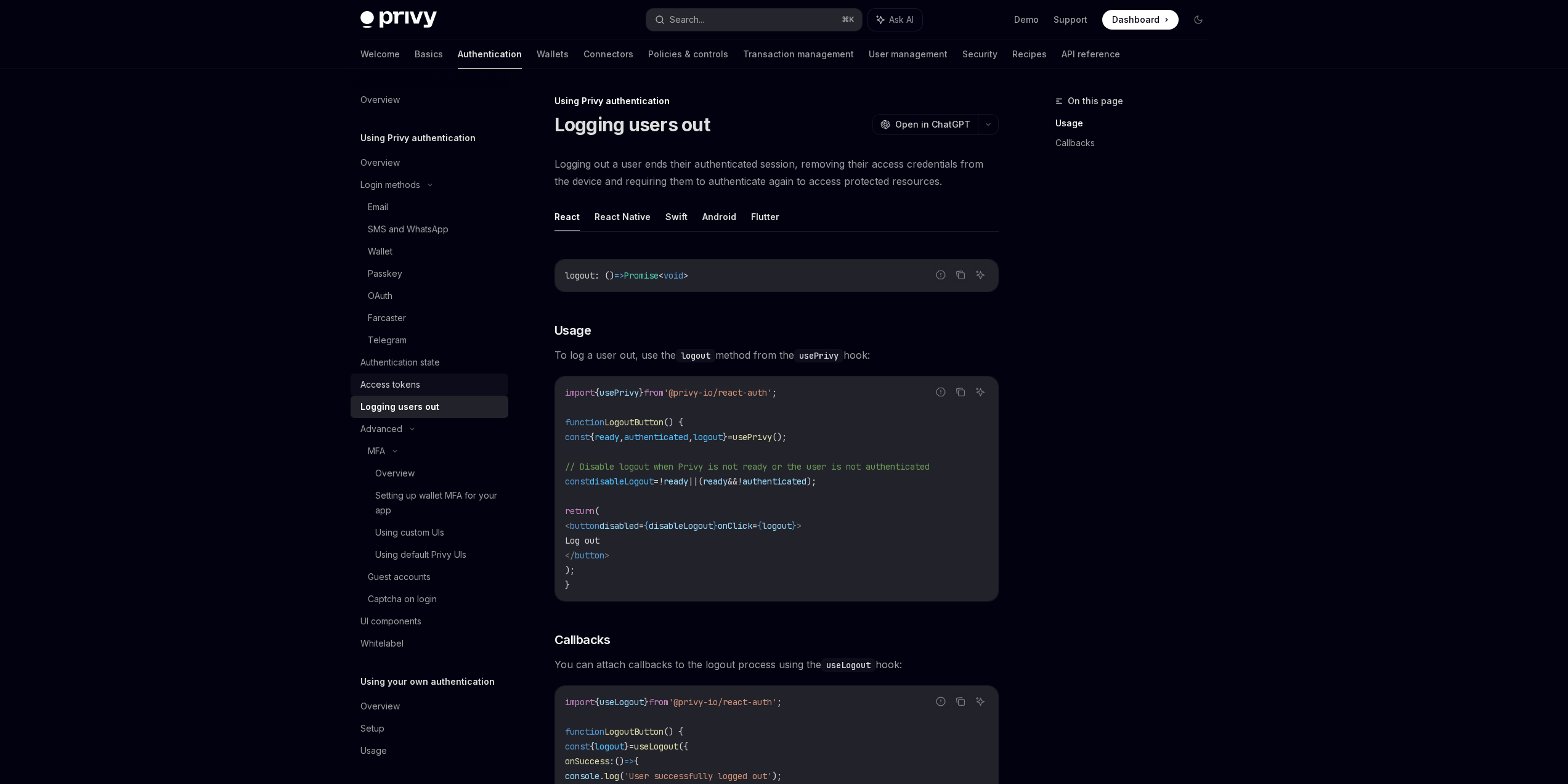
click at [397, 382] on div "Access tokens" at bounding box center [391, 384] width 60 height 15
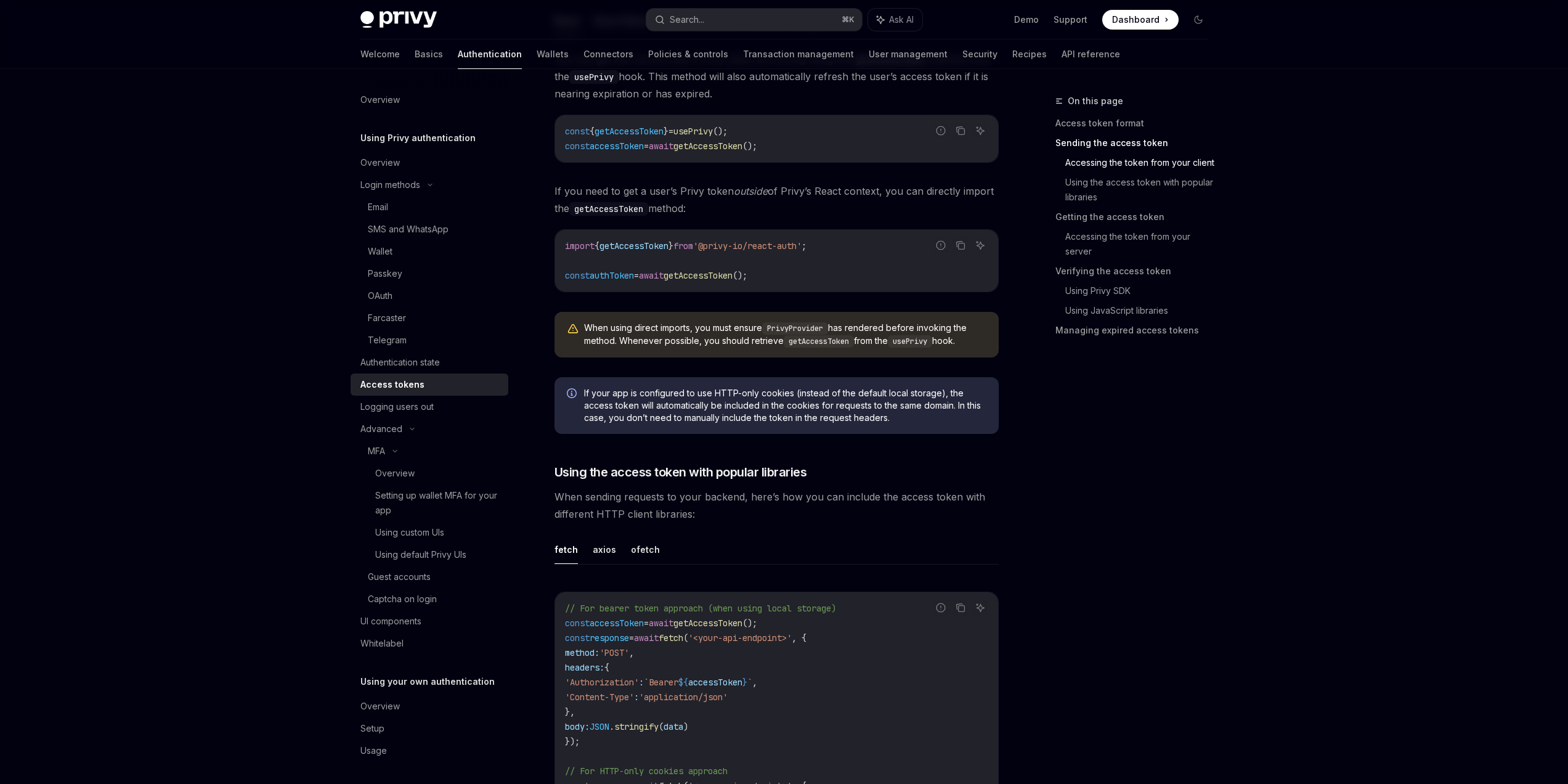
scroll to position [820, 0]
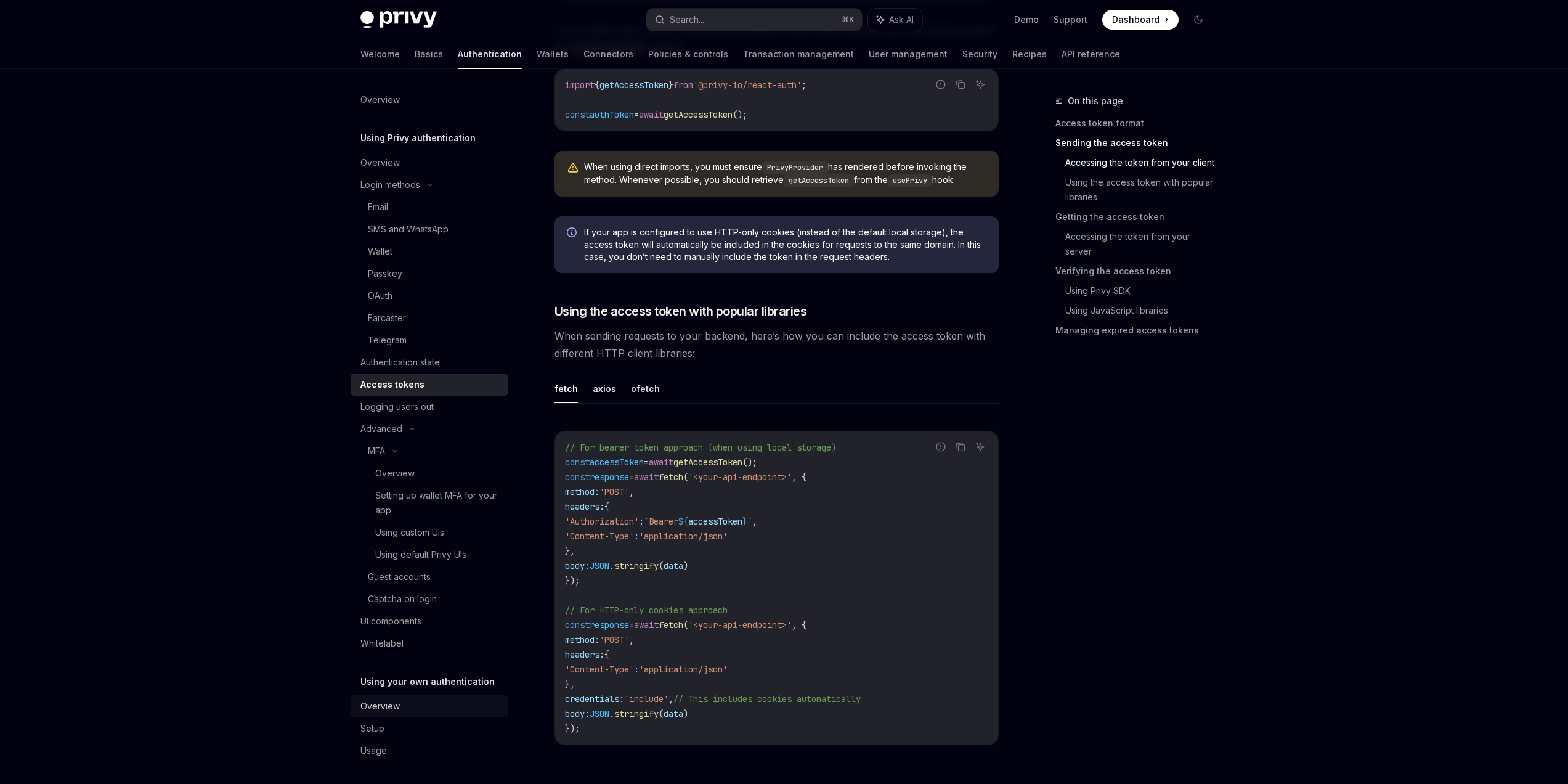
click at [435, 698] on div "Overview" at bounding box center [431, 706] width 141 height 15
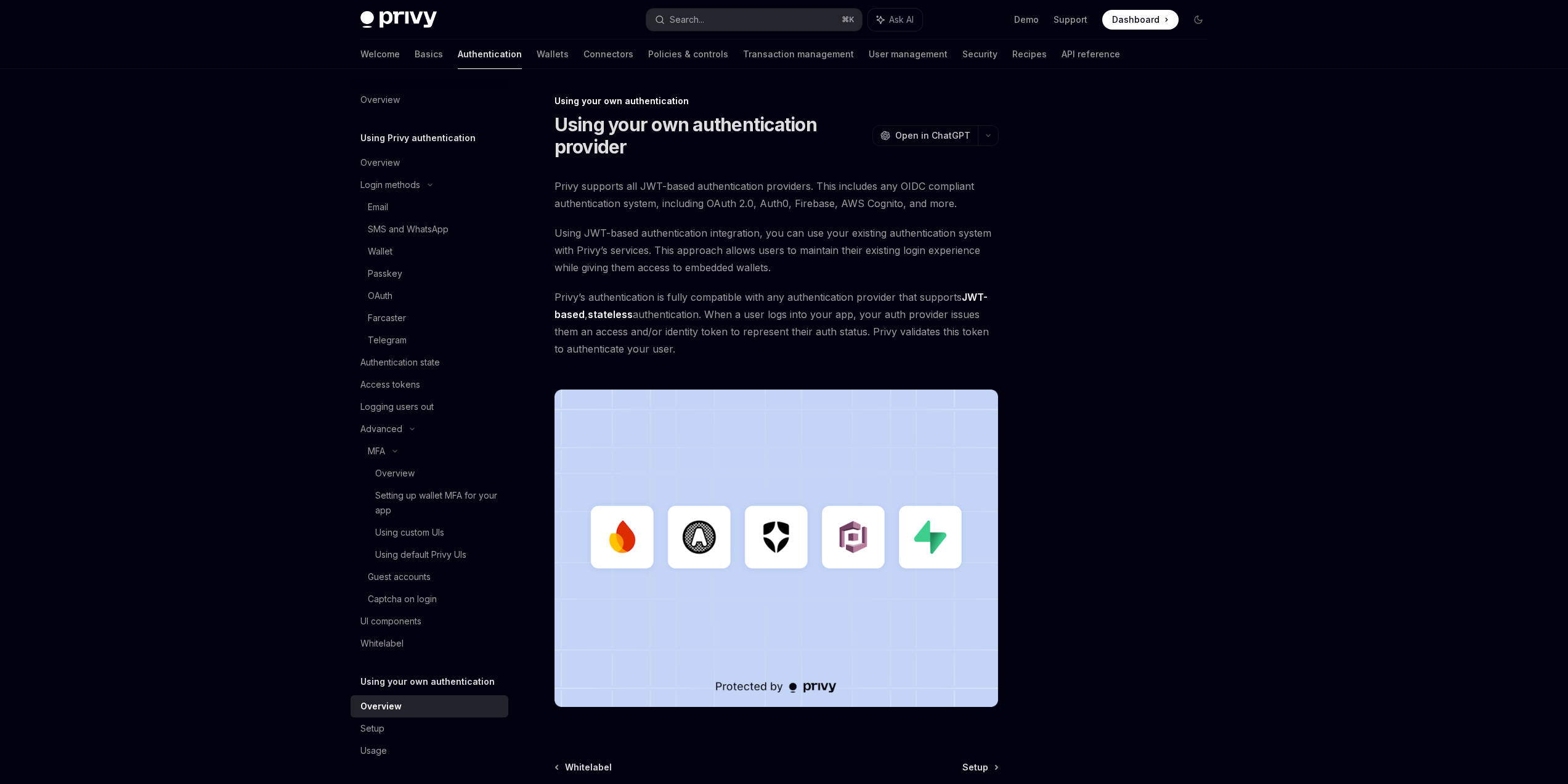
click at [431, 716] on link "Overview" at bounding box center [429, 706] width 158 height 22
click at [430, 725] on div "Setup" at bounding box center [431, 728] width 141 height 15
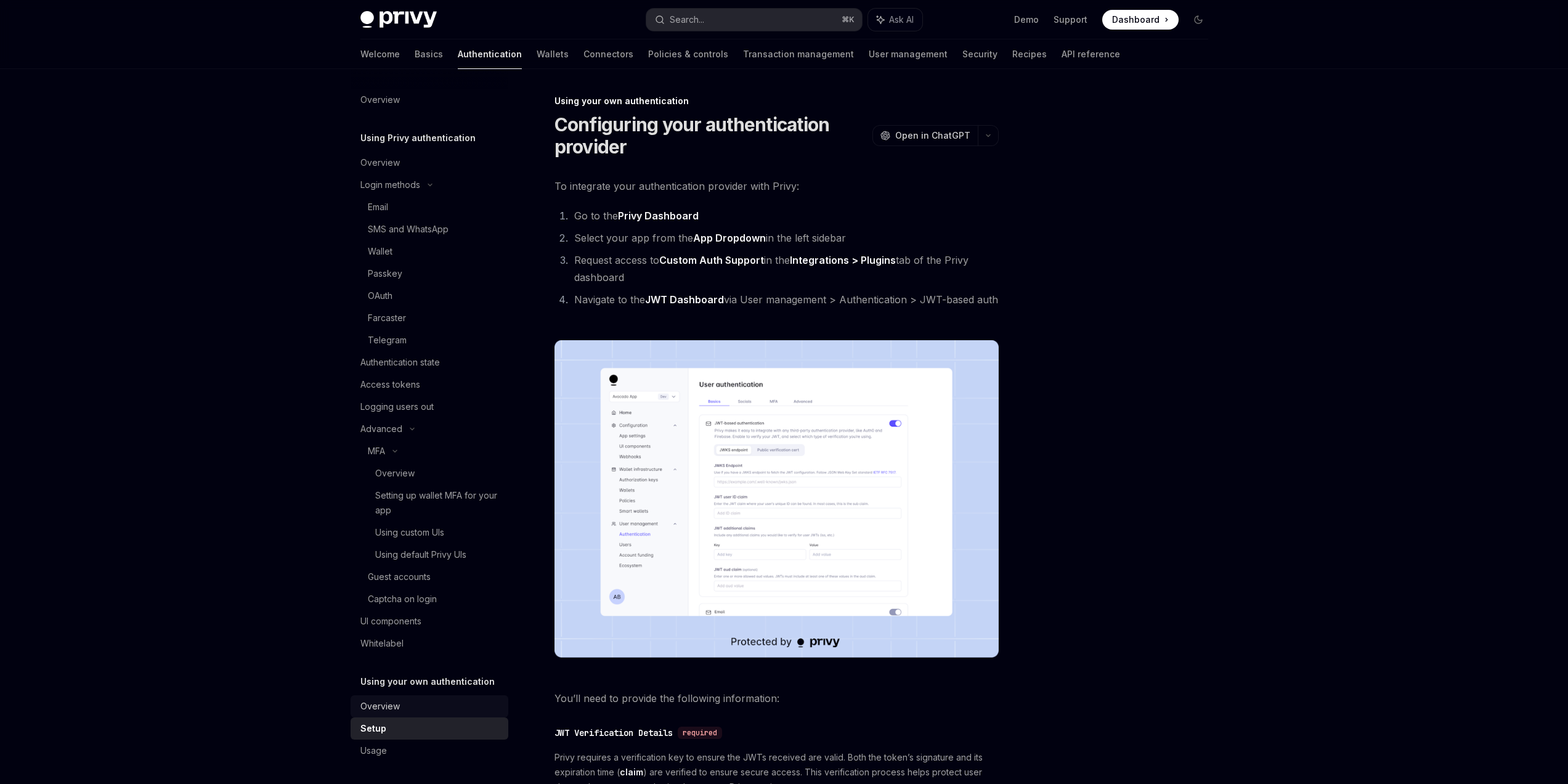
click at [423, 704] on div "Overview" at bounding box center [431, 706] width 141 height 15
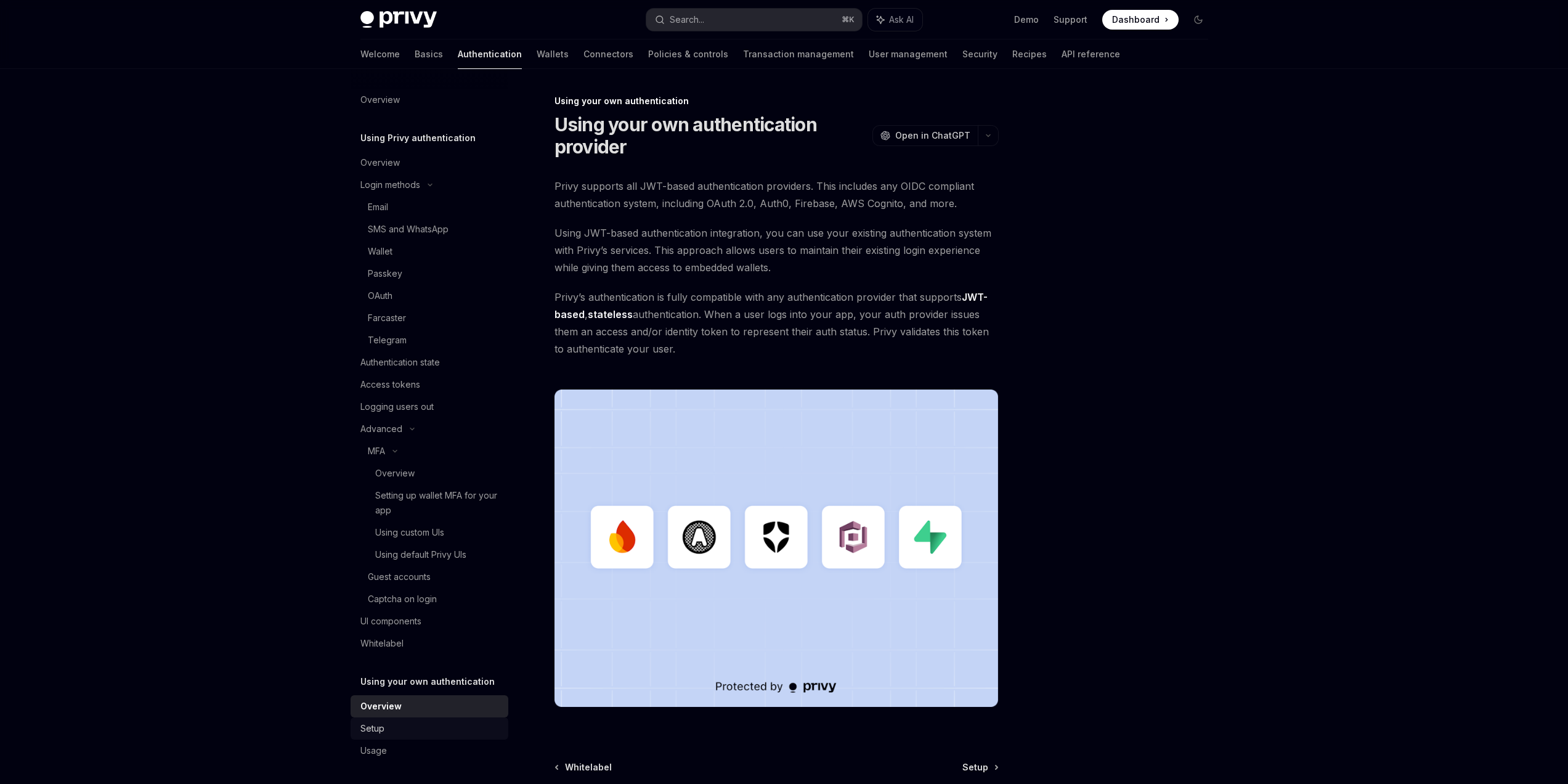
click at [420, 733] on div "Setup" at bounding box center [431, 728] width 141 height 15
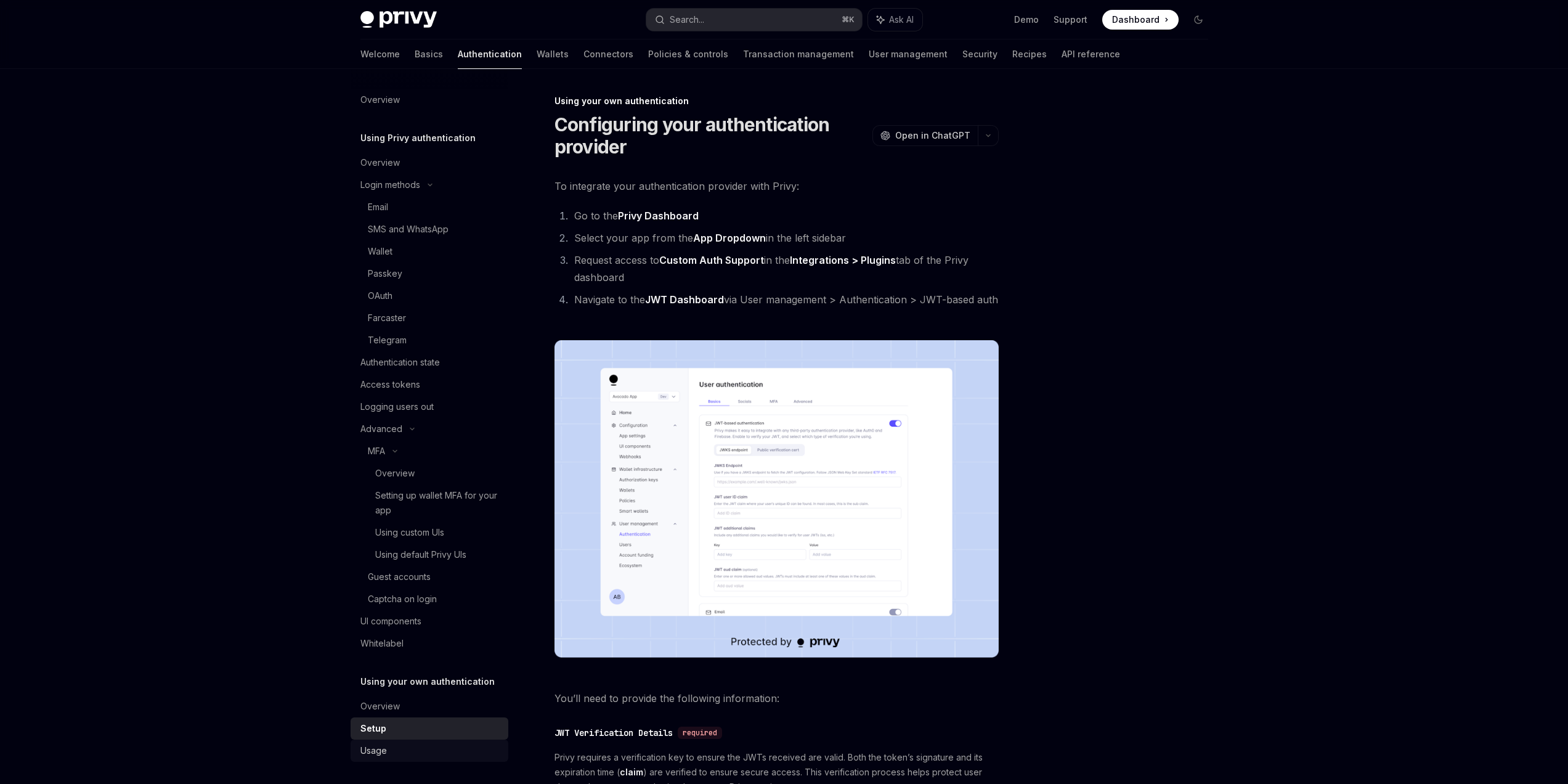
click at [403, 744] on div "Usage" at bounding box center [431, 750] width 141 height 15
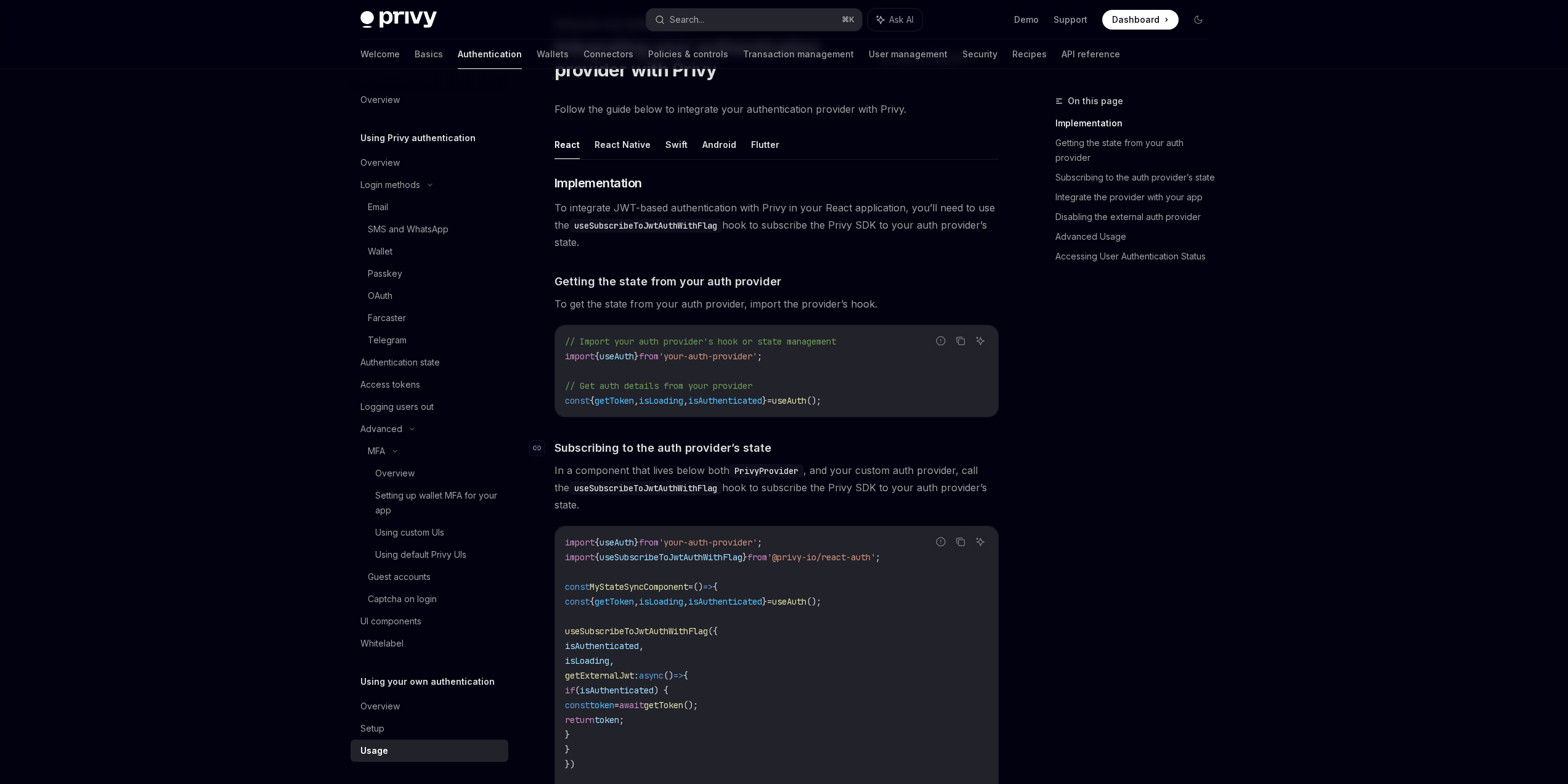
scroll to position [101, 0]
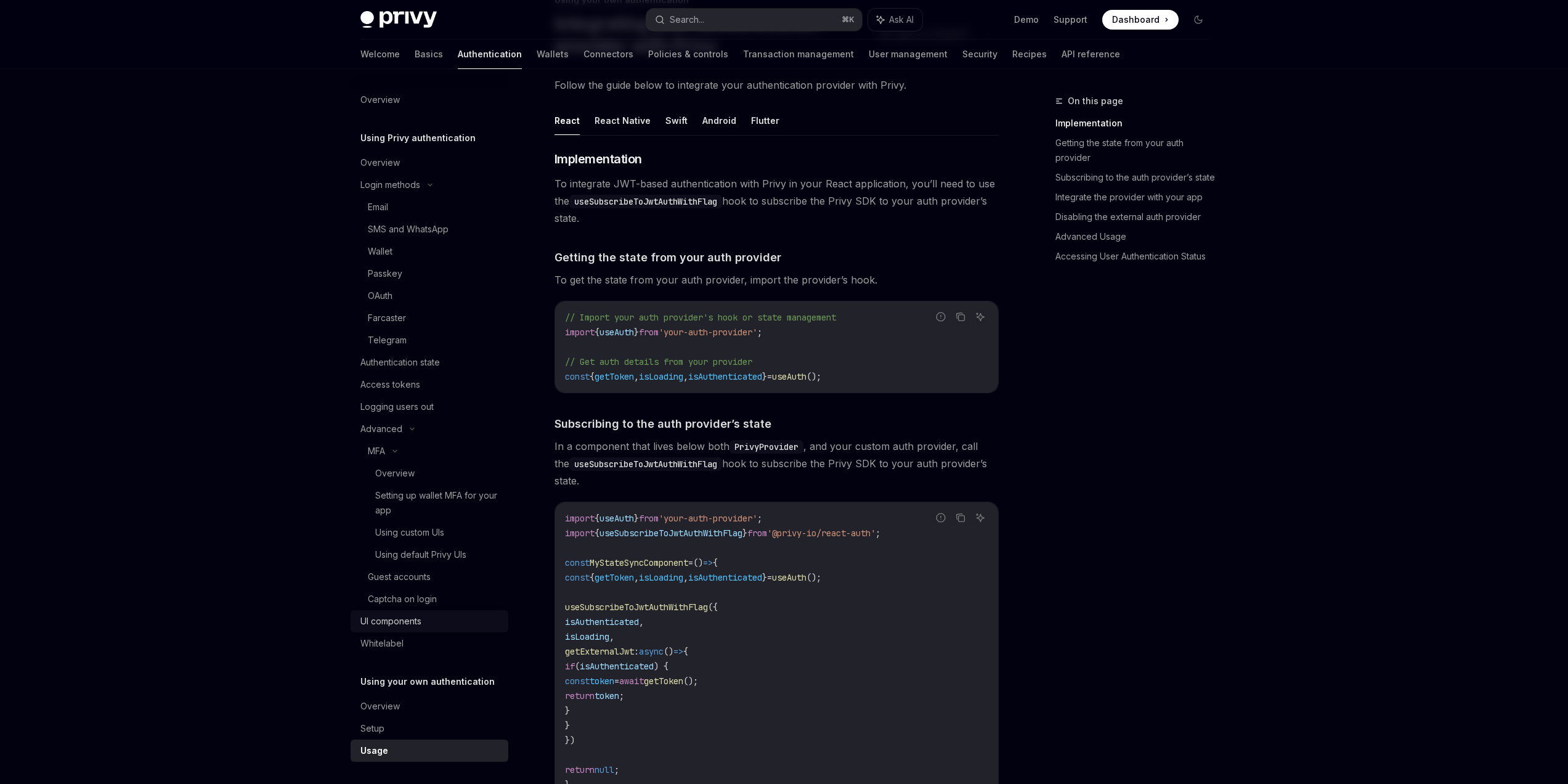
click at [409, 631] on link "UI components" at bounding box center [429, 621] width 158 height 22
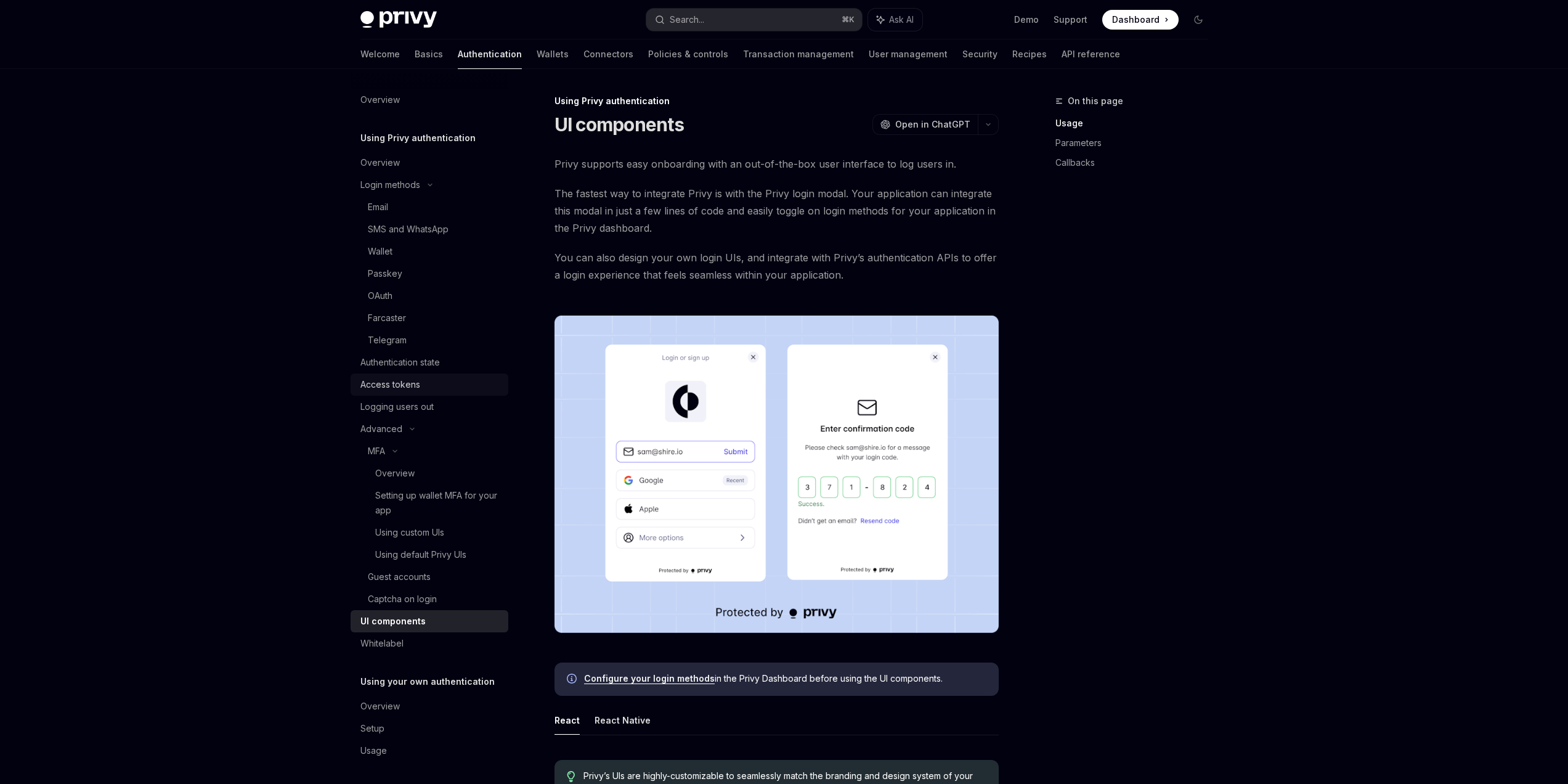
click at [401, 387] on div "Access tokens" at bounding box center [391, 384] width 60 height 15
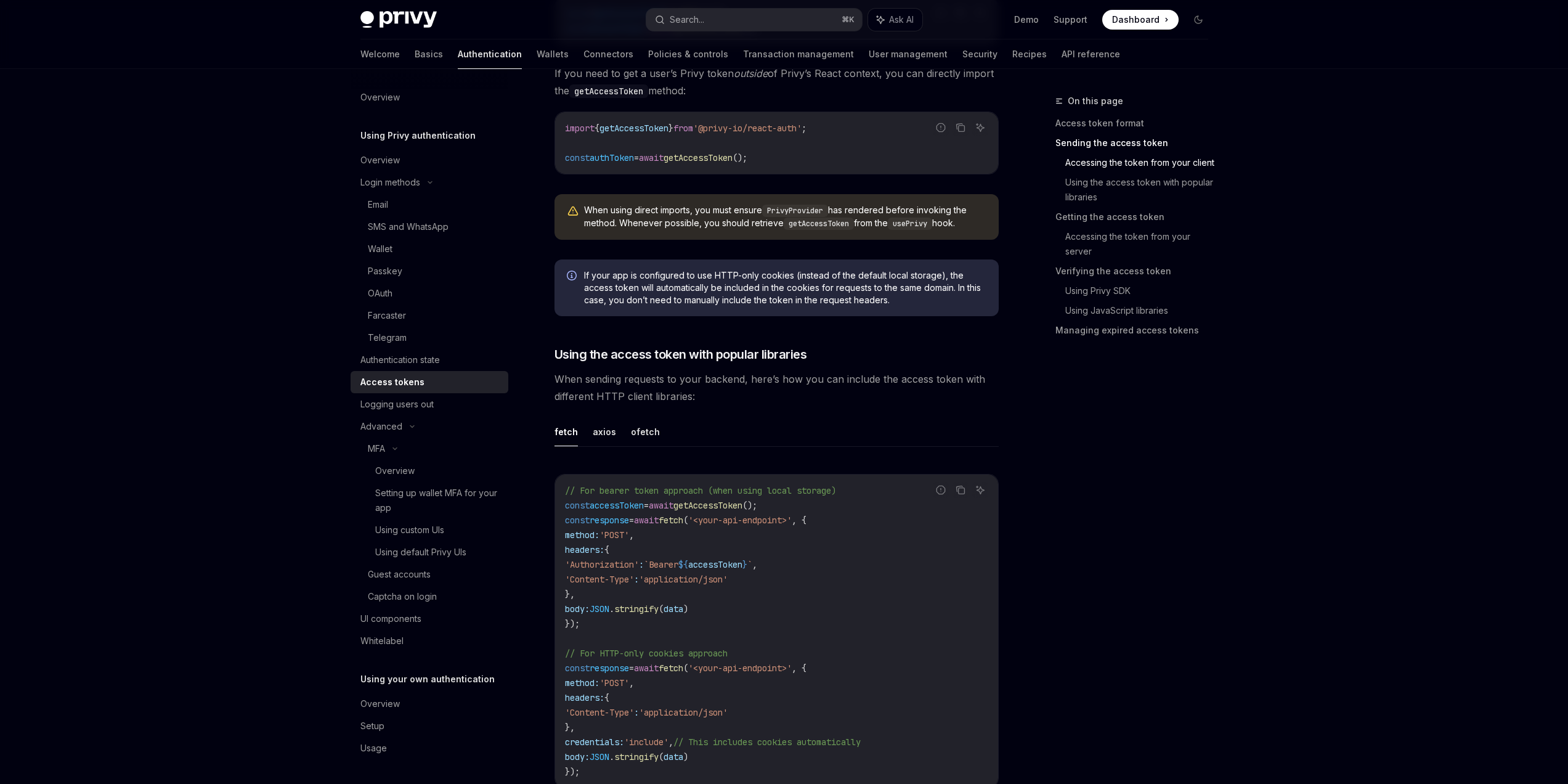
scroll to position [827, 0]
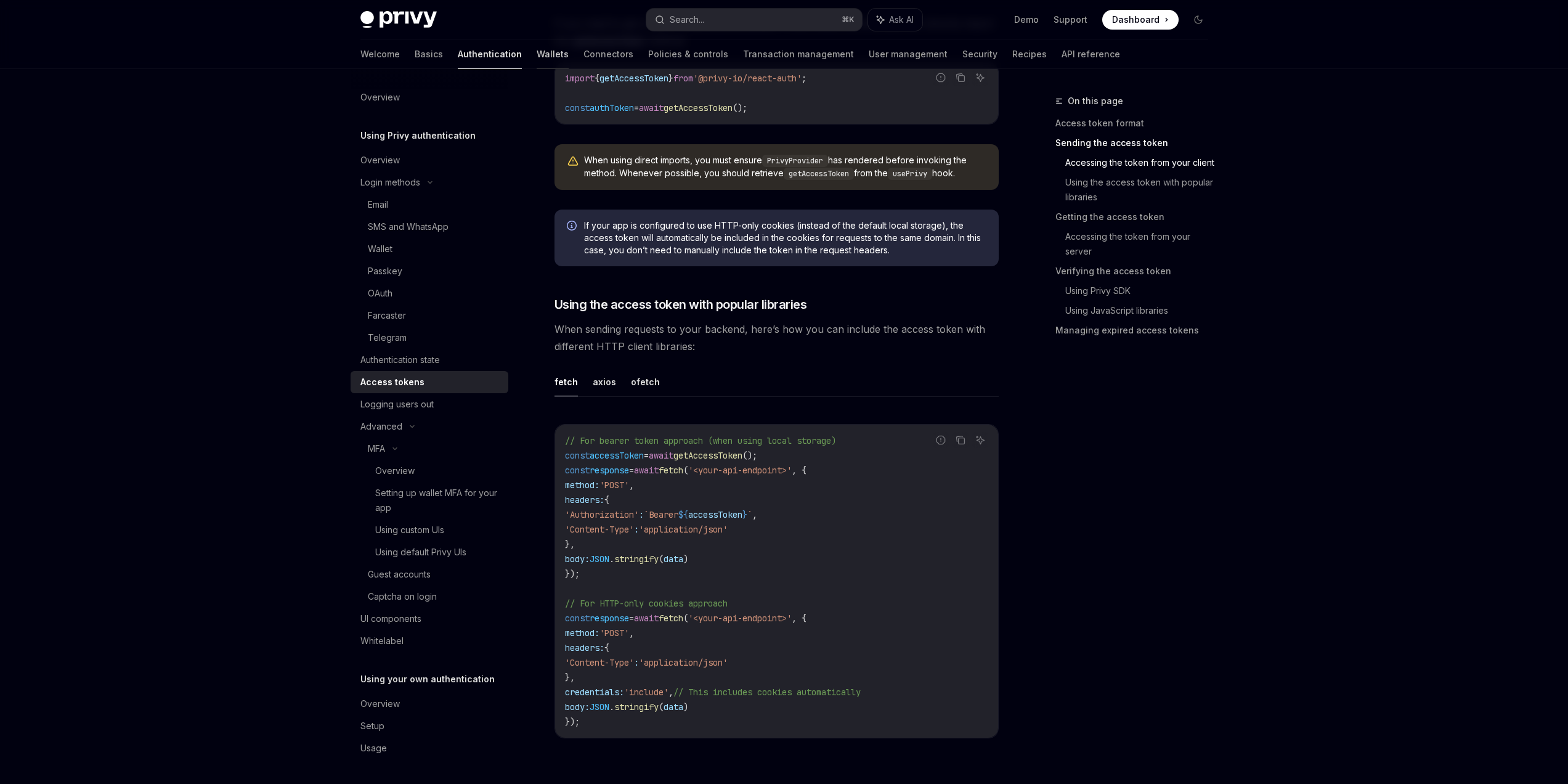
click at [537, 57] on link "Wallets" at bounding box center [553, 54] width 32 height 30
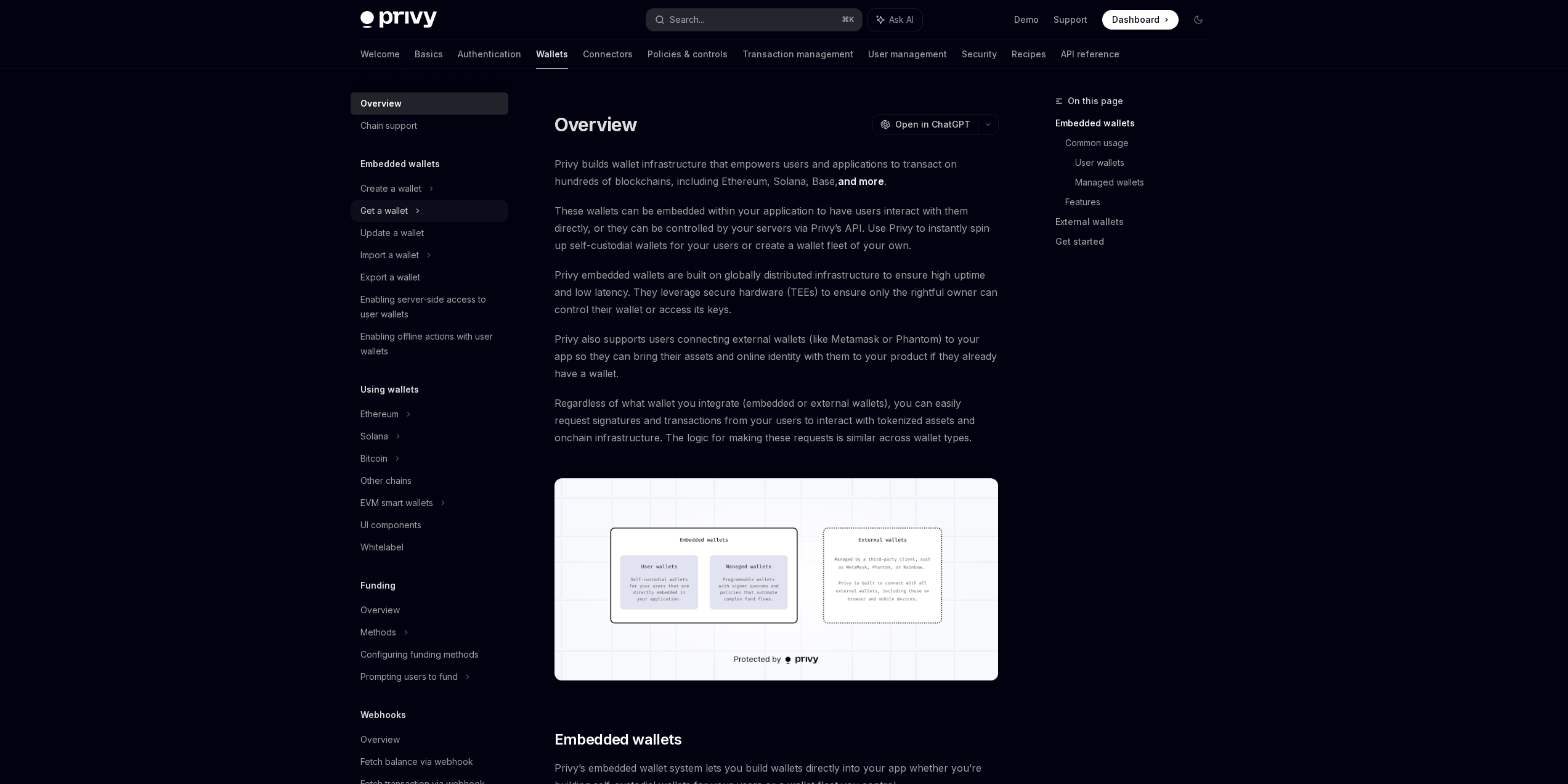
click at [371, 217] on div "Get a wallet" at bounding box center [384, 211] width 48 height 15
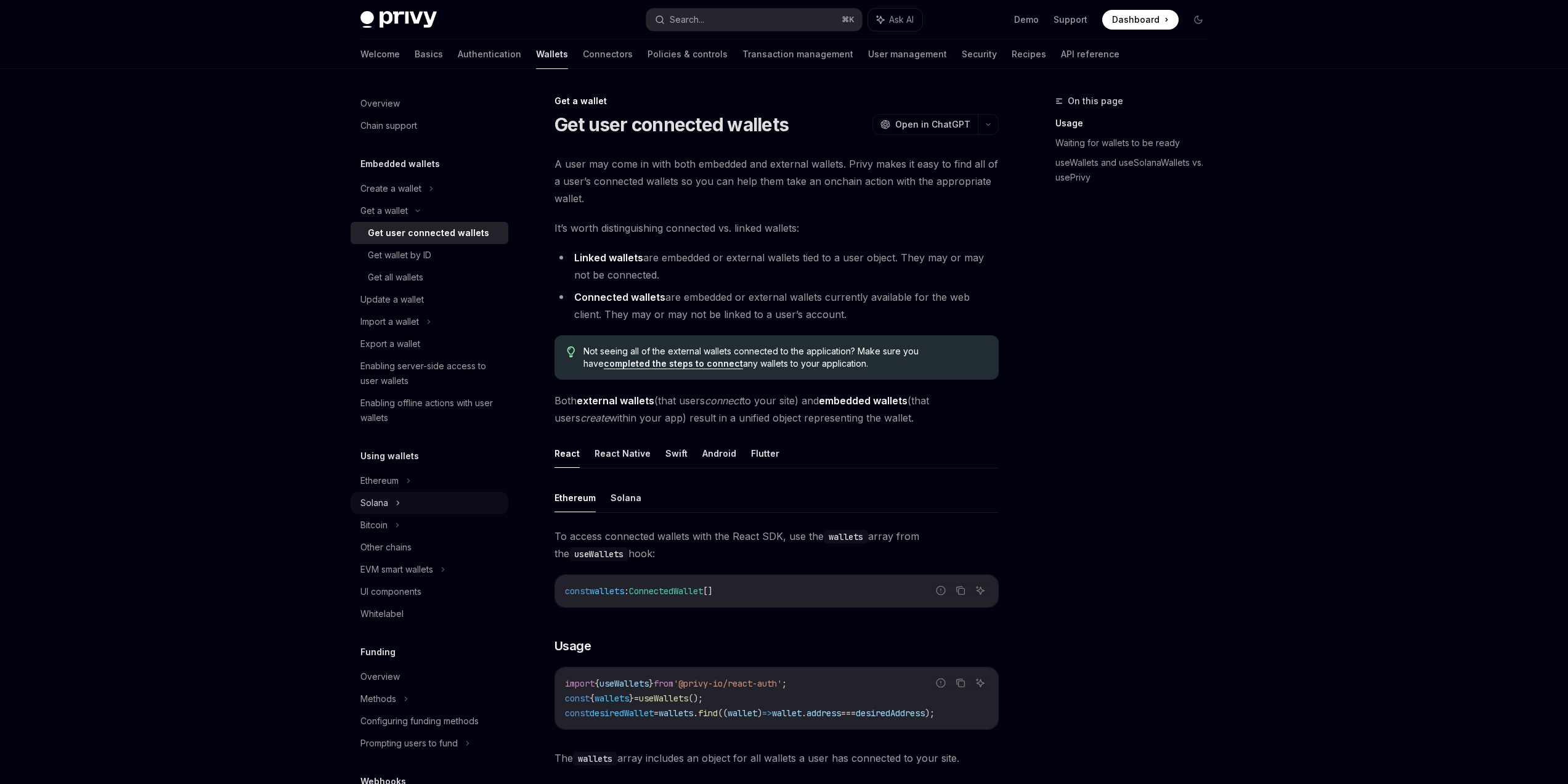
click at [432, 504] on div "Solana" at bounding box center [429, 502] width 158 height 22
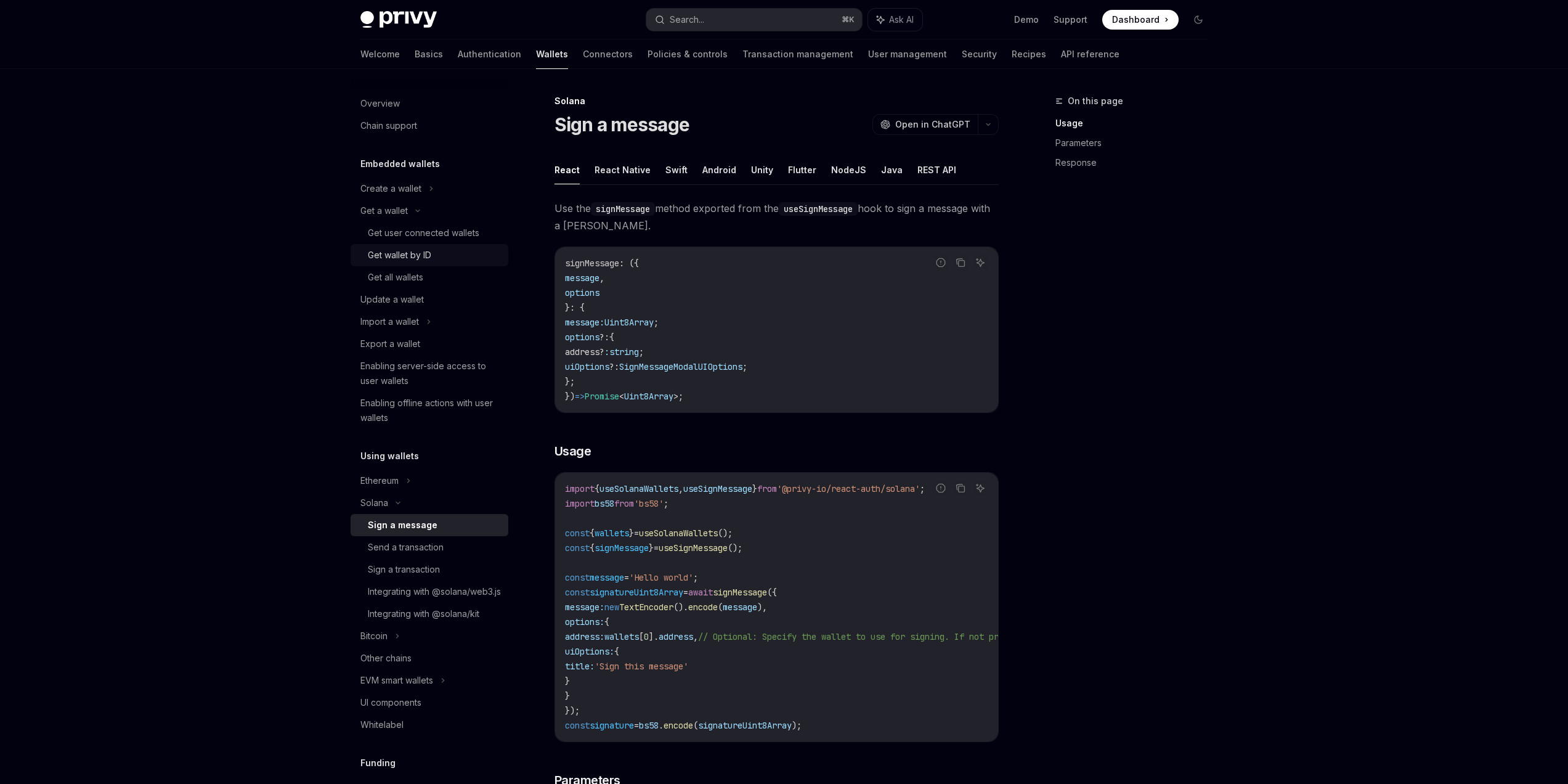
click at [408, 261] on div "Get wallet by ID" at bounding box center [399, 255] width 63 height 15
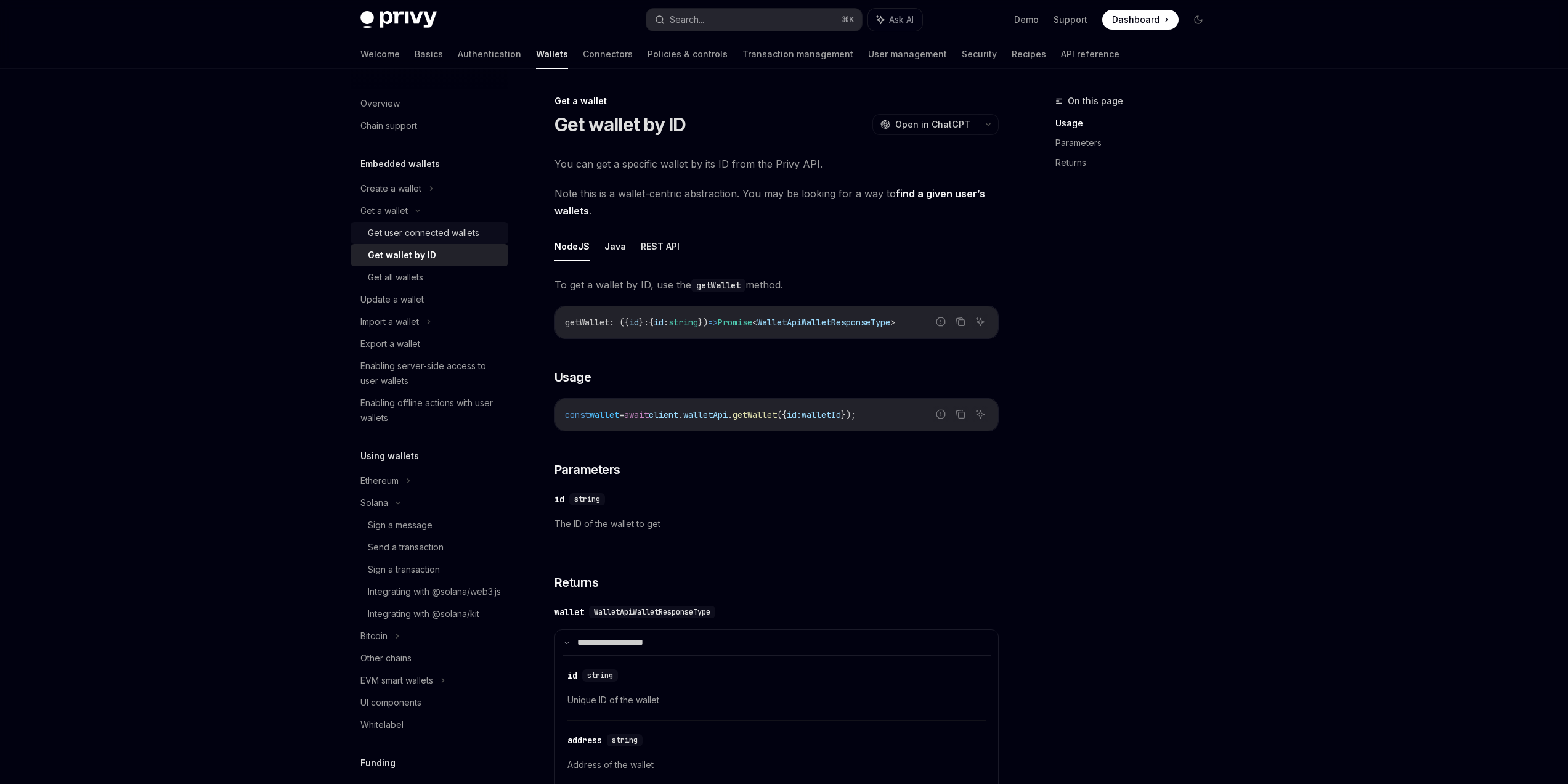
click at [386, 230] on div "Get user connected wallets" at bounding box center [423, 233] width 112 height 15
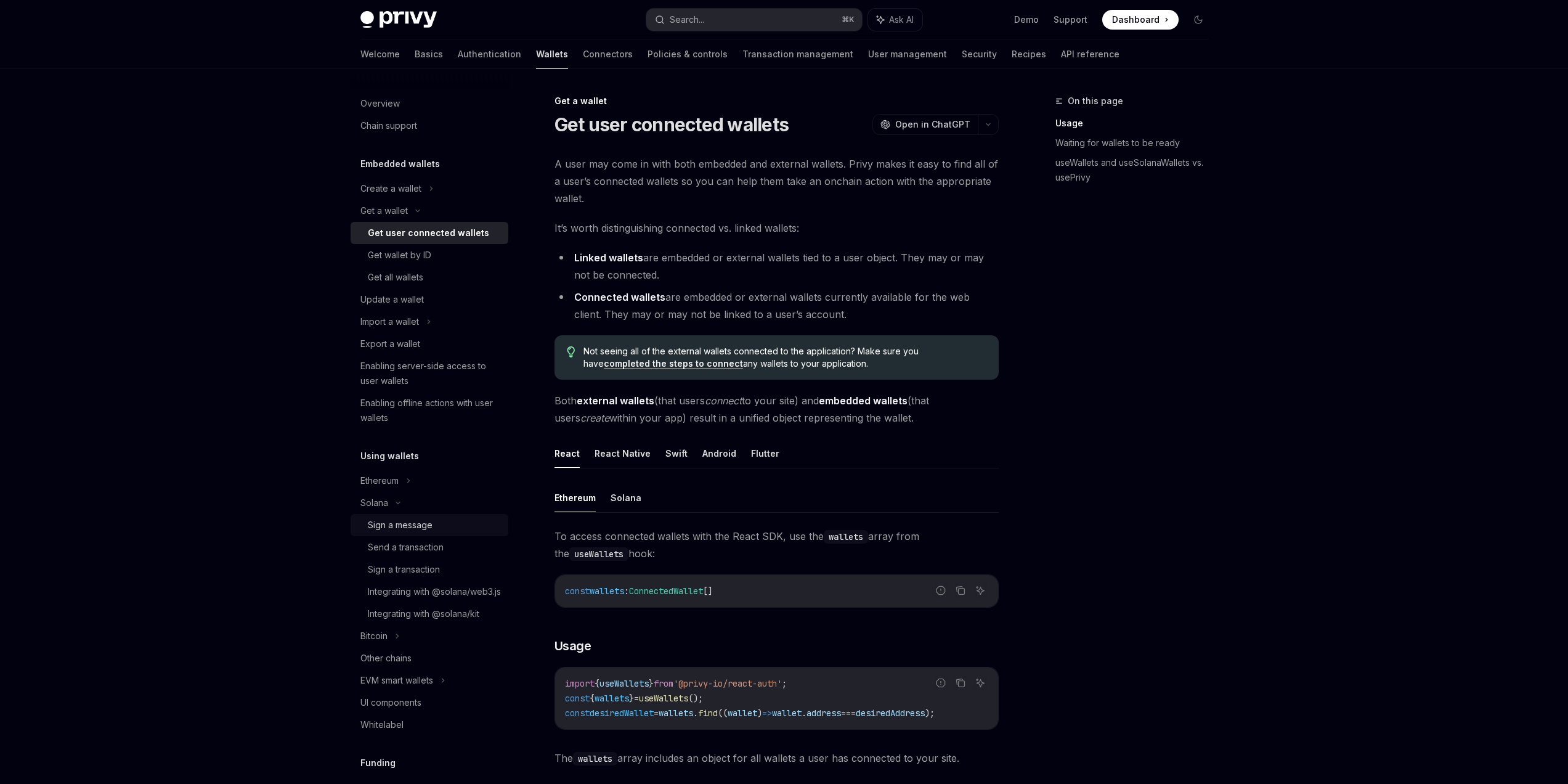
click at [432, 530] on div "Sign a message" at bounding box center [399, 525] width 64 height 15
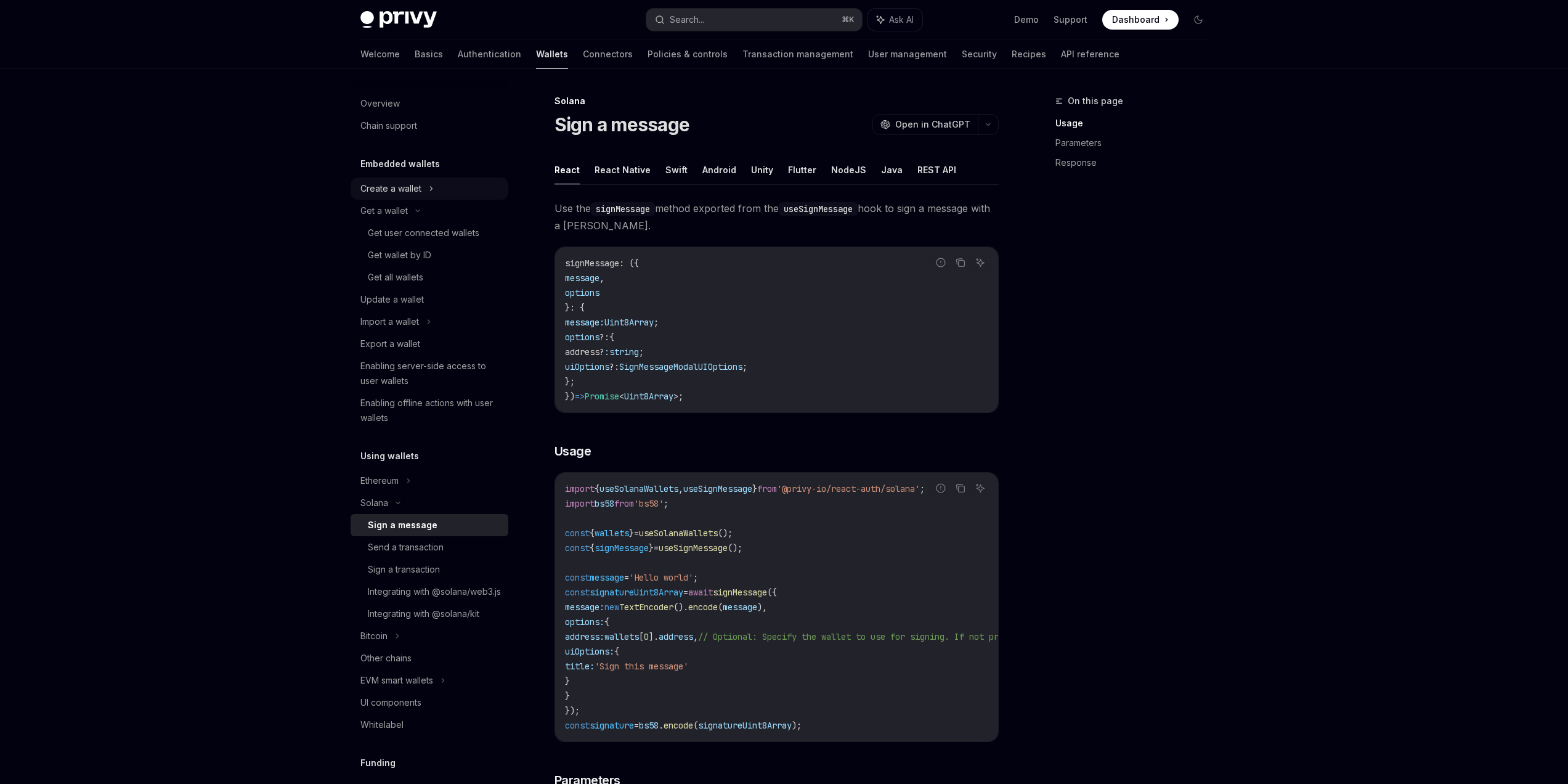
click at [418, 189] on div "Create a wallet" at bounding box center [391, 188] width 61 height 15
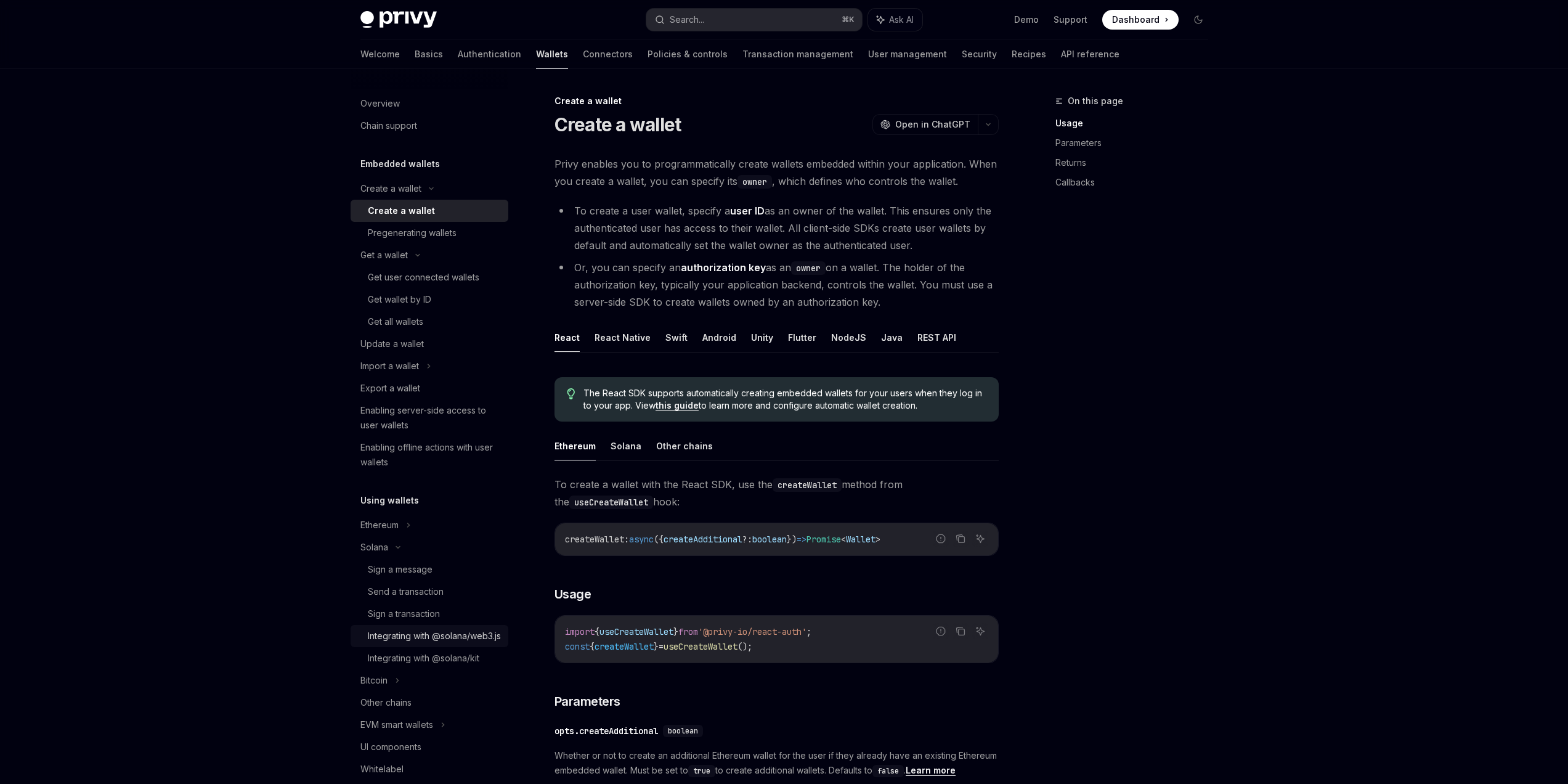
click at [437, 635] on div "Integrating with @solana/web3.js" at bounding box center [433, 636] width 133 height 15
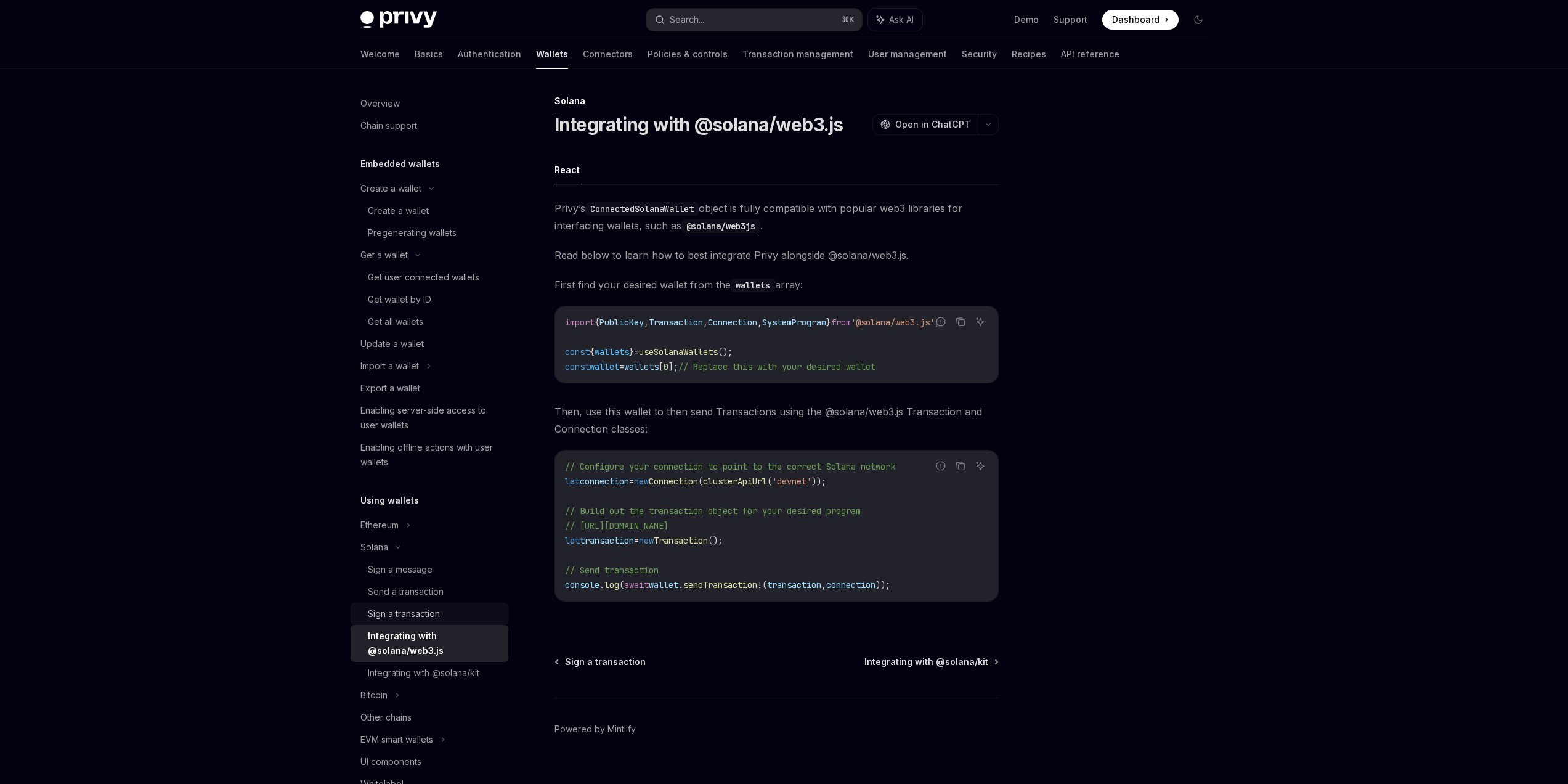
click at [422, 611] on div "Sign a transaction" at bounding box center [403, 613] width 72 height 15
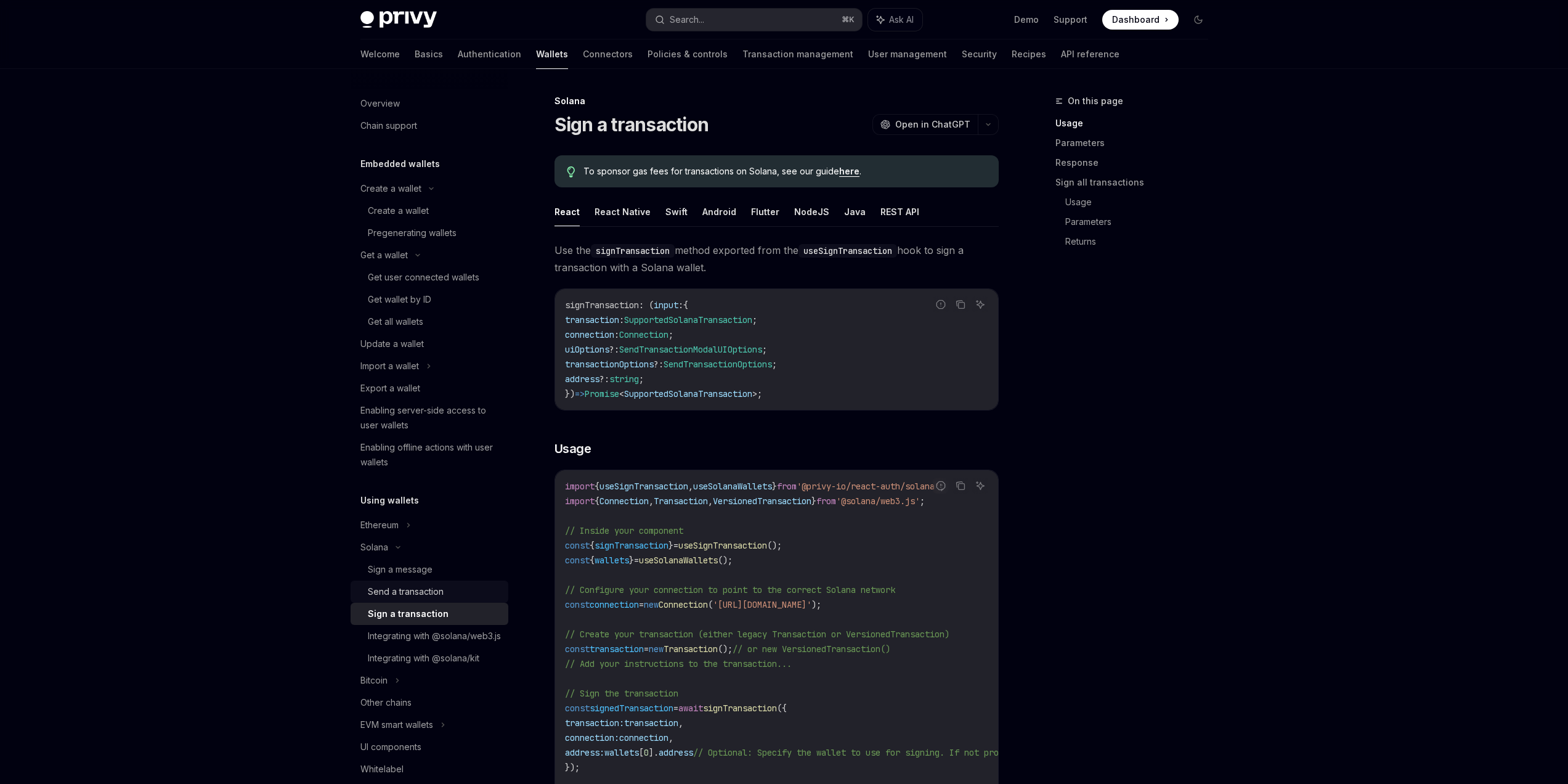
click at [422, 593] on div "Send a transaction" at bounding box center [405, 591] width 76 height 15
type textarea "*"
